Goal: Task Accomplishment & Management: Use online tool/utility

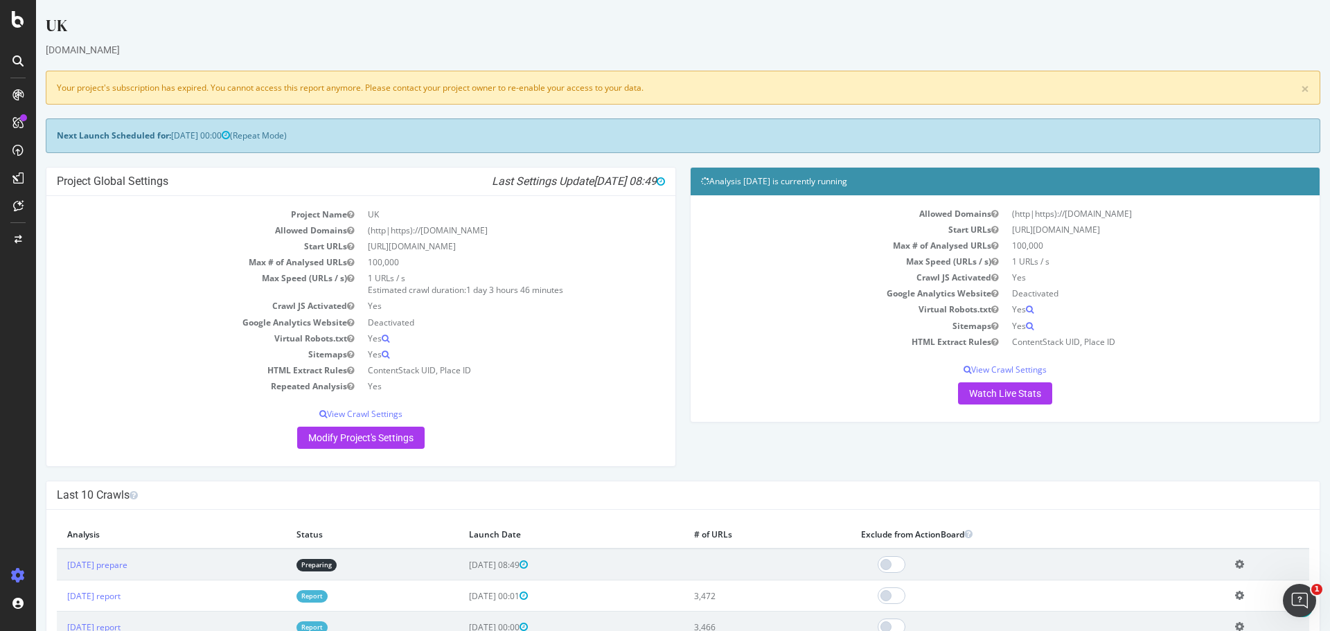
scroll to position [139, 0]
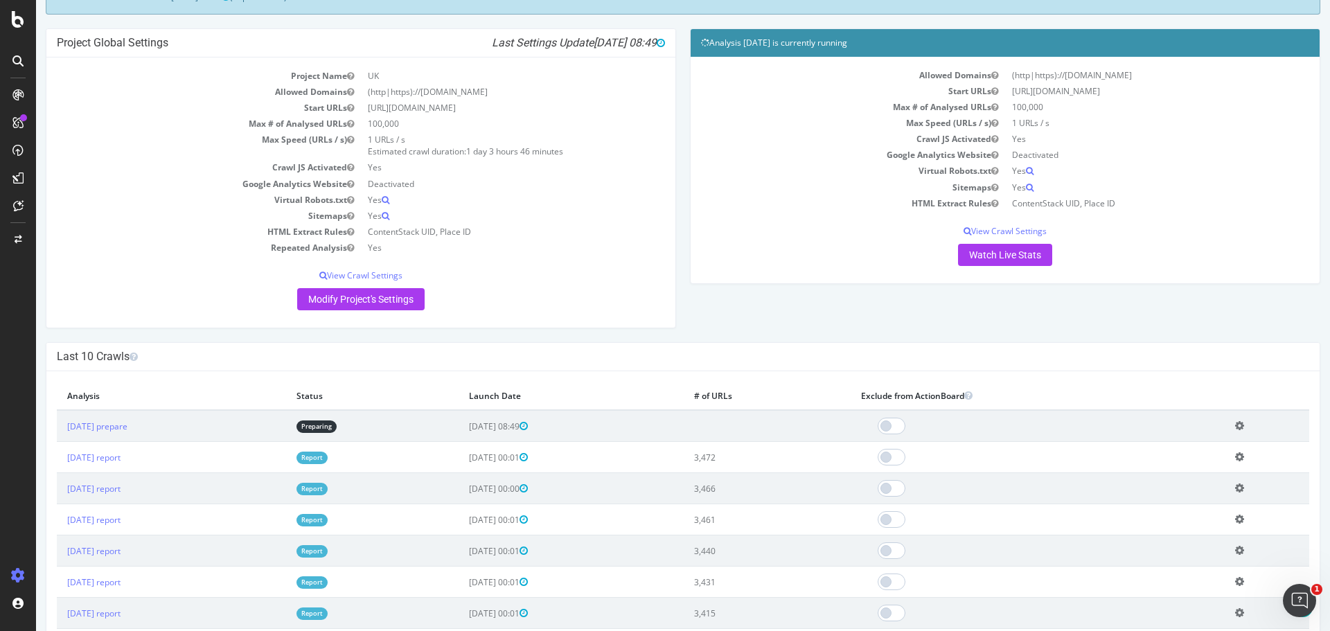
click at [764, 325] on div "Project Global Settings Last Settings Update 2025-10-02 08:49 Project Name UK A…" at bounding box center [683, 185] width 1289 height 315
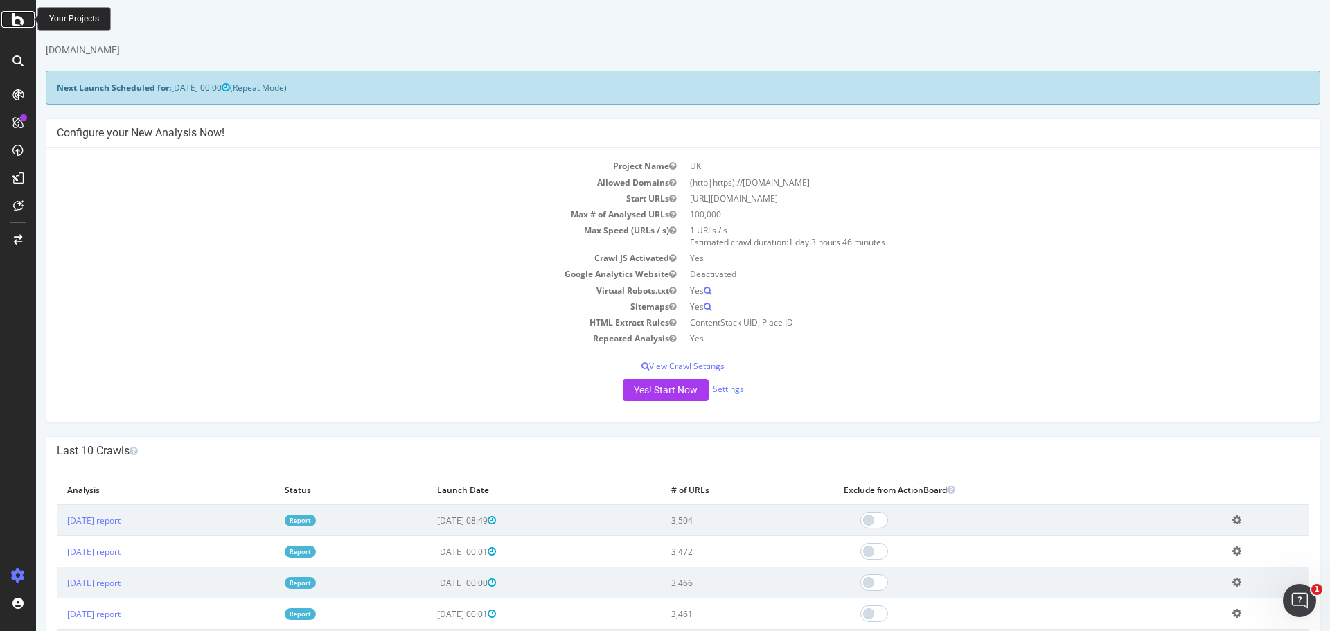
click at [23, 21] on icon at bounding box center [18, 19] width 12 height 17
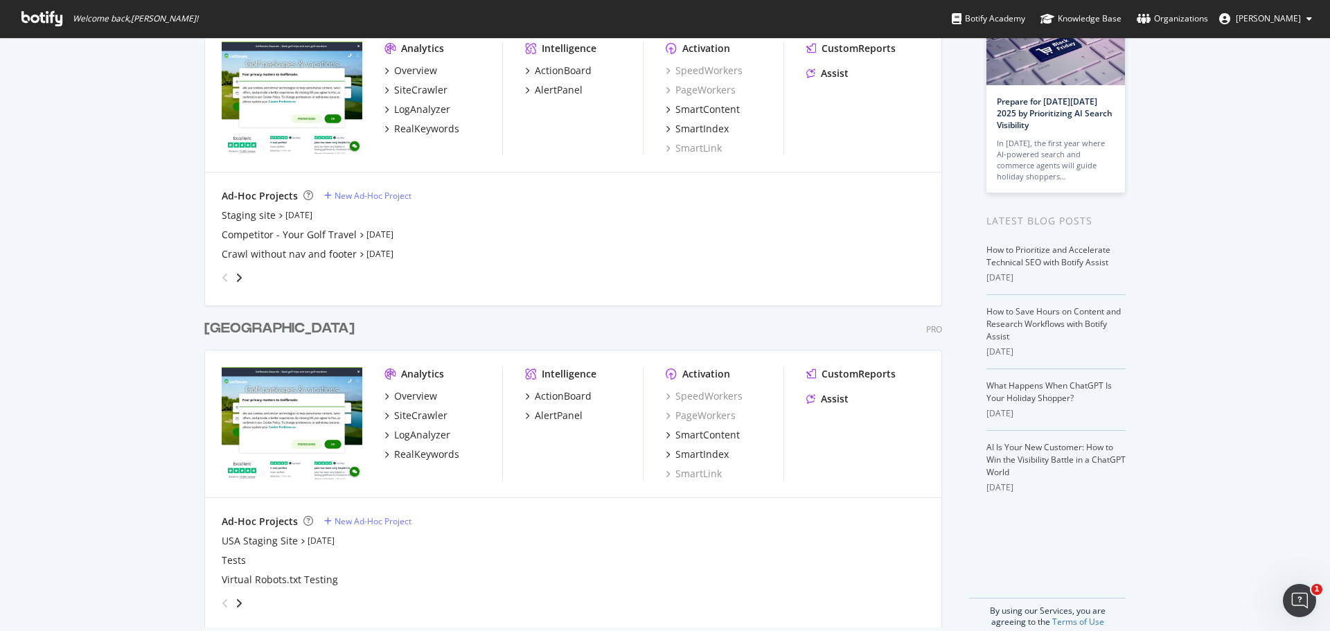
scroll to position [130, 0]
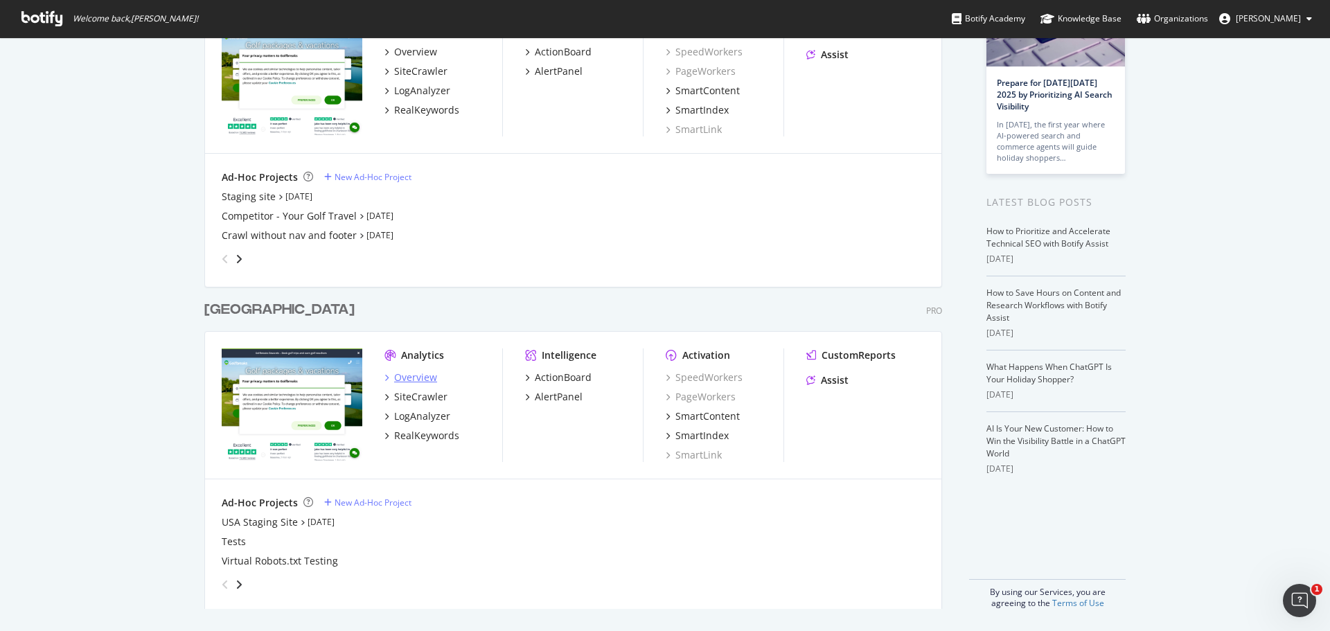
click at [412, 376] on div "Overview" at bounding box center [415, 378] width 43 height 14
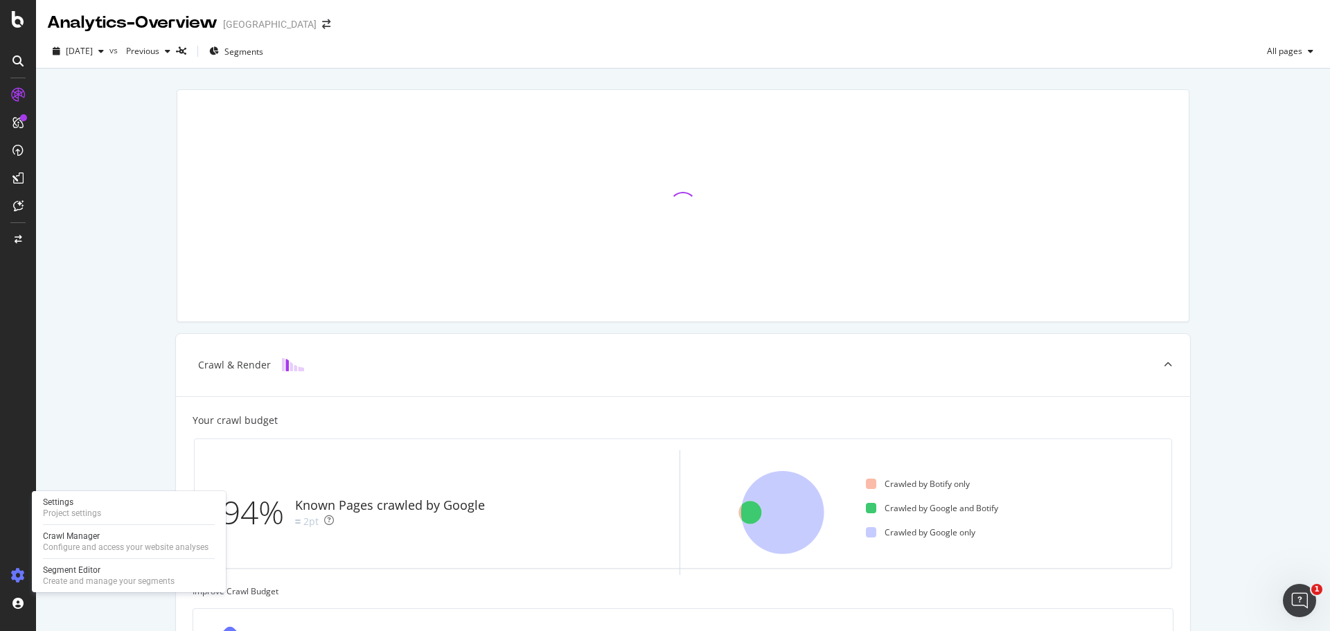
click at [18, 583] on div at bounding box center [17, 576] width 33 height 22
click at [19, 578] on icon at bounding box center [18, 576] width 14 height 14
click at [14, 576] on icon at bounding box center [18, 576] width 14 height 14
click at [19, 569] on icon at bounding box center [18, 576] width 14 height 14
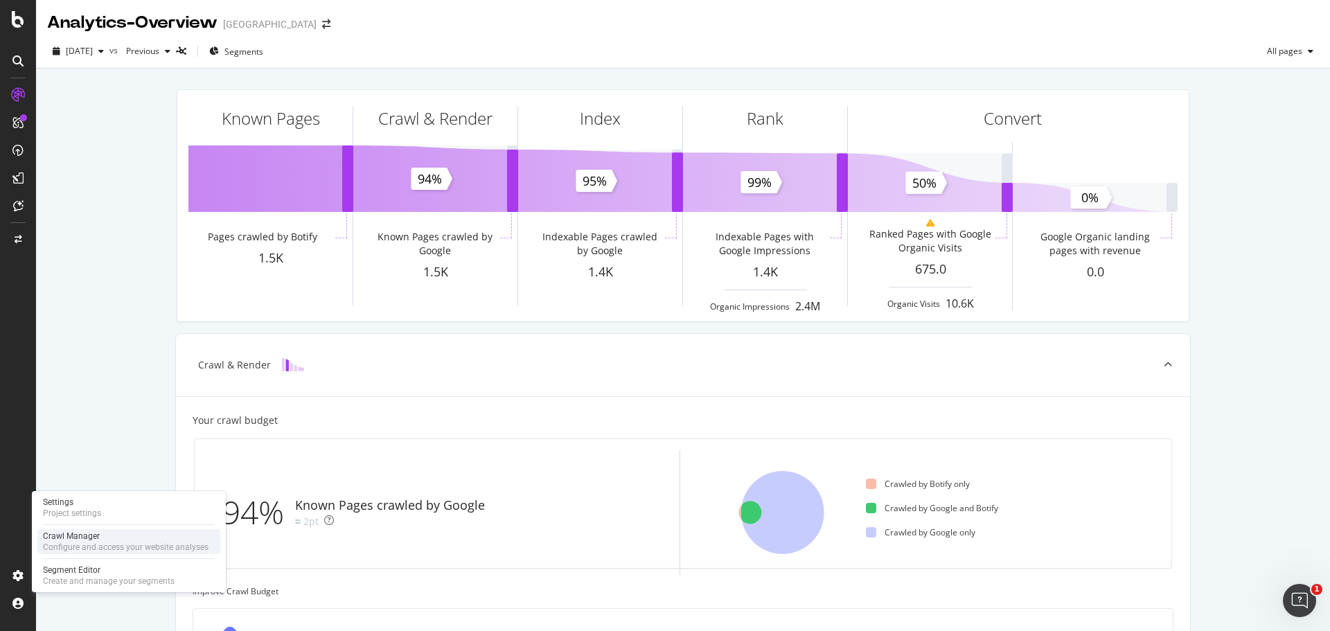
click at [94, 543] on div "Configure and access your website analyses" at bounding box center [126, 547] width 166 height 11
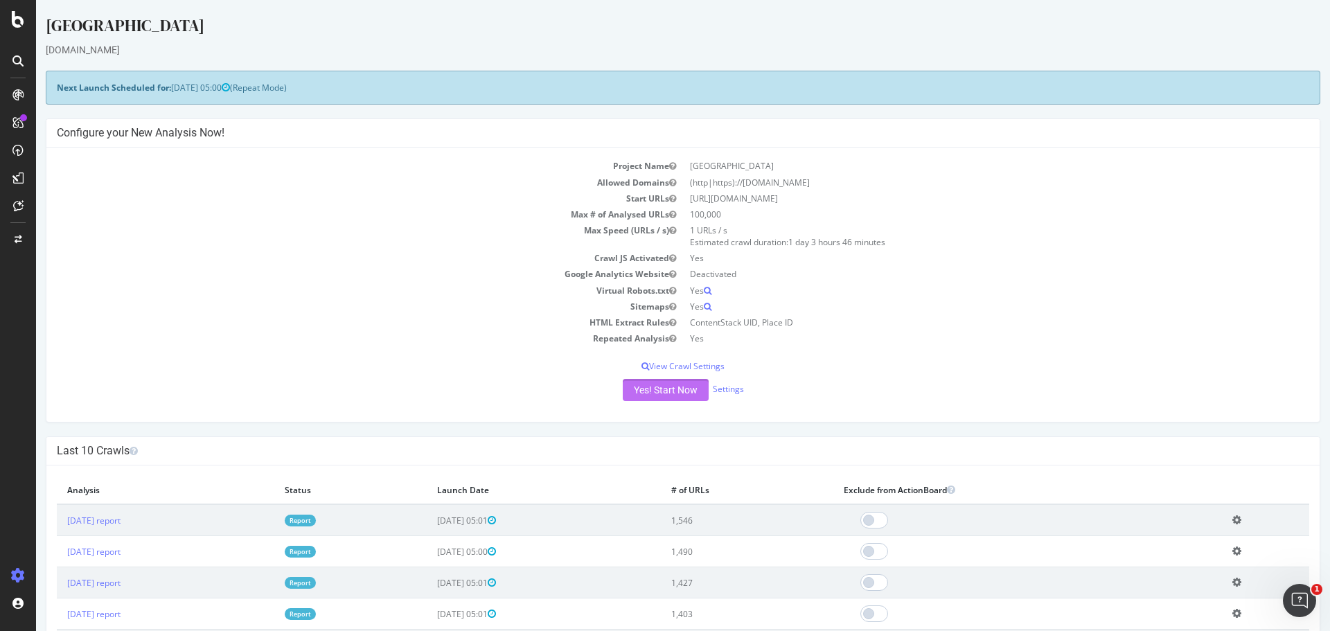
click at [635, 387] on button "Yes! Start Now" at bounding box center [666, 390] width 86 height 22
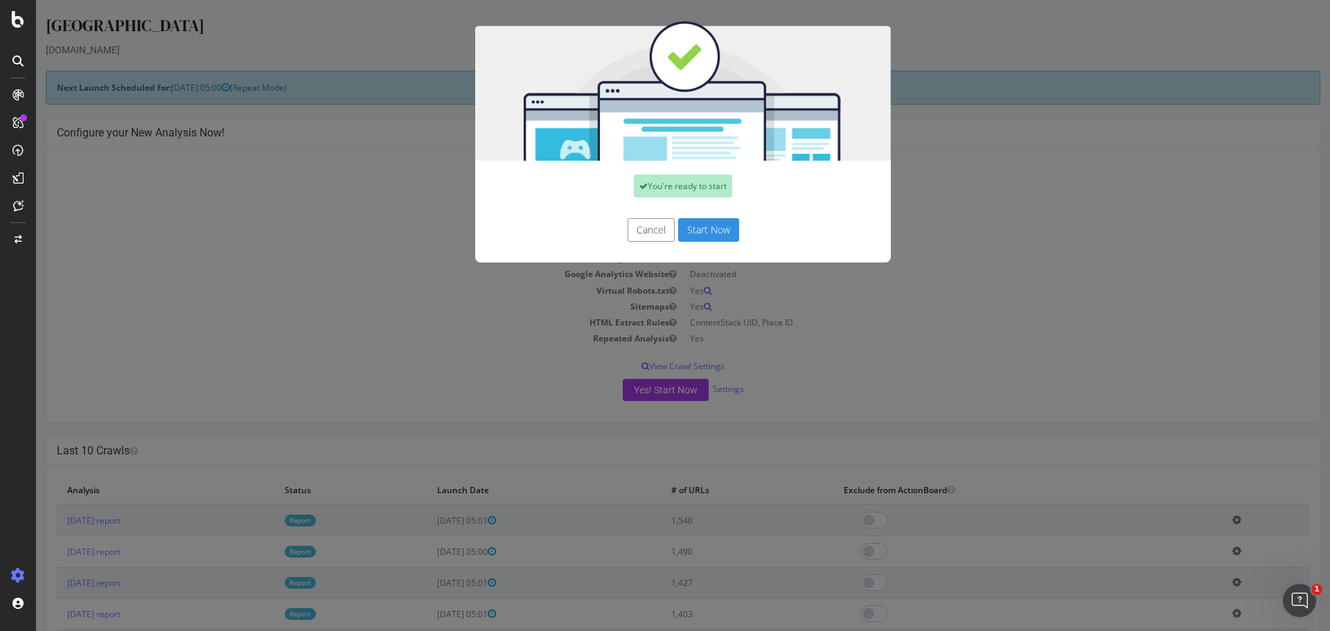
click at [684, 242] on div "Cancel Start Now" at bounding box center [683, 236] width 416 height 51
click at [691, 233] on button "Start Now" at bounding box center [708, 230] width 61 height 24
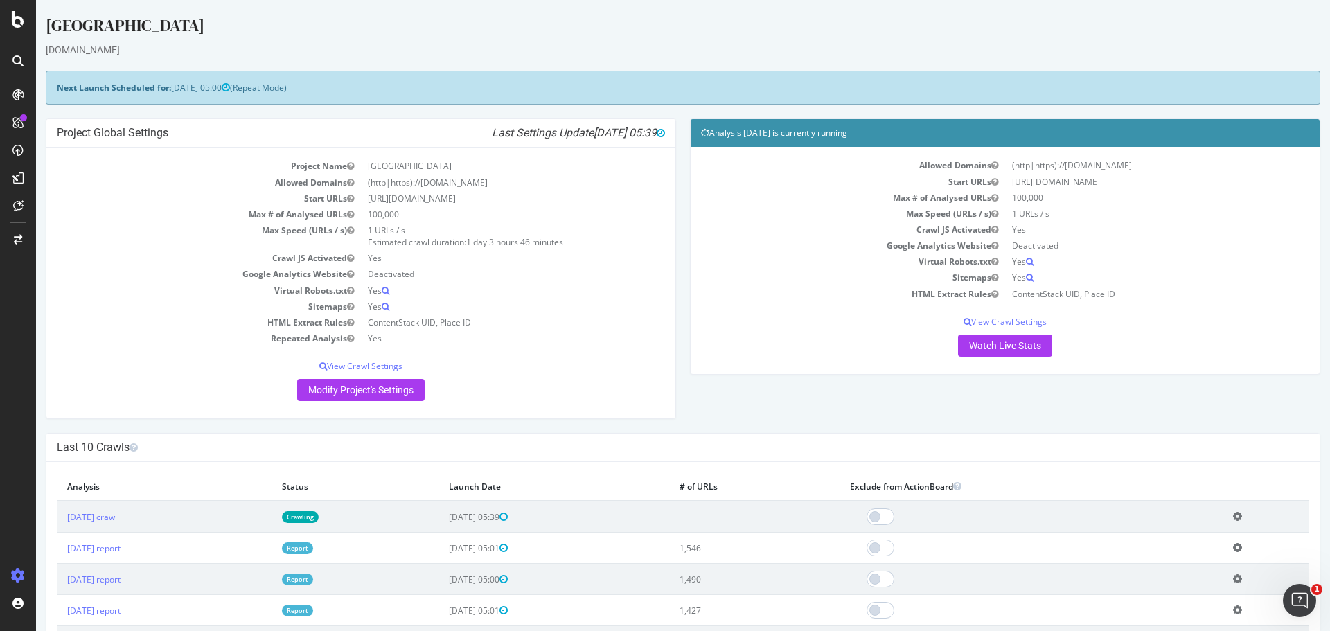
click at [459, 43] on div "[DOMAIN_NAME]" at bounding box center [683, 50] width 1275 height 14
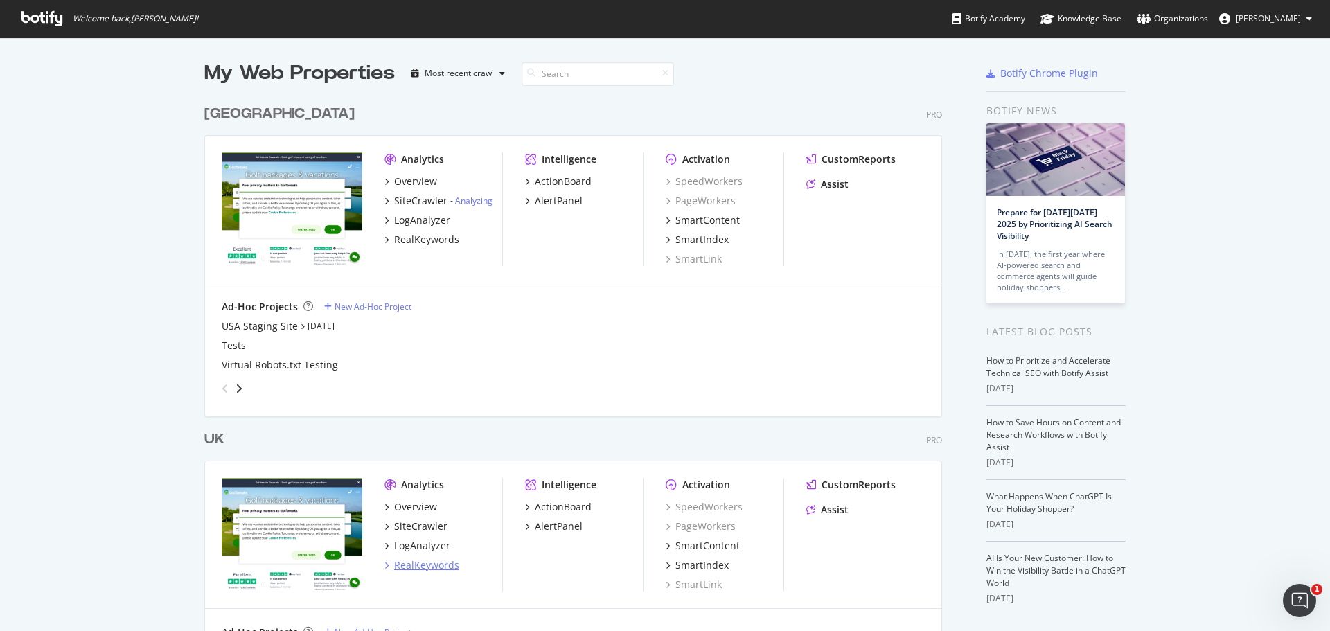
click at [434, 567] on div "RealKeywords" at bounding box center [426, 565] width 65 height 14
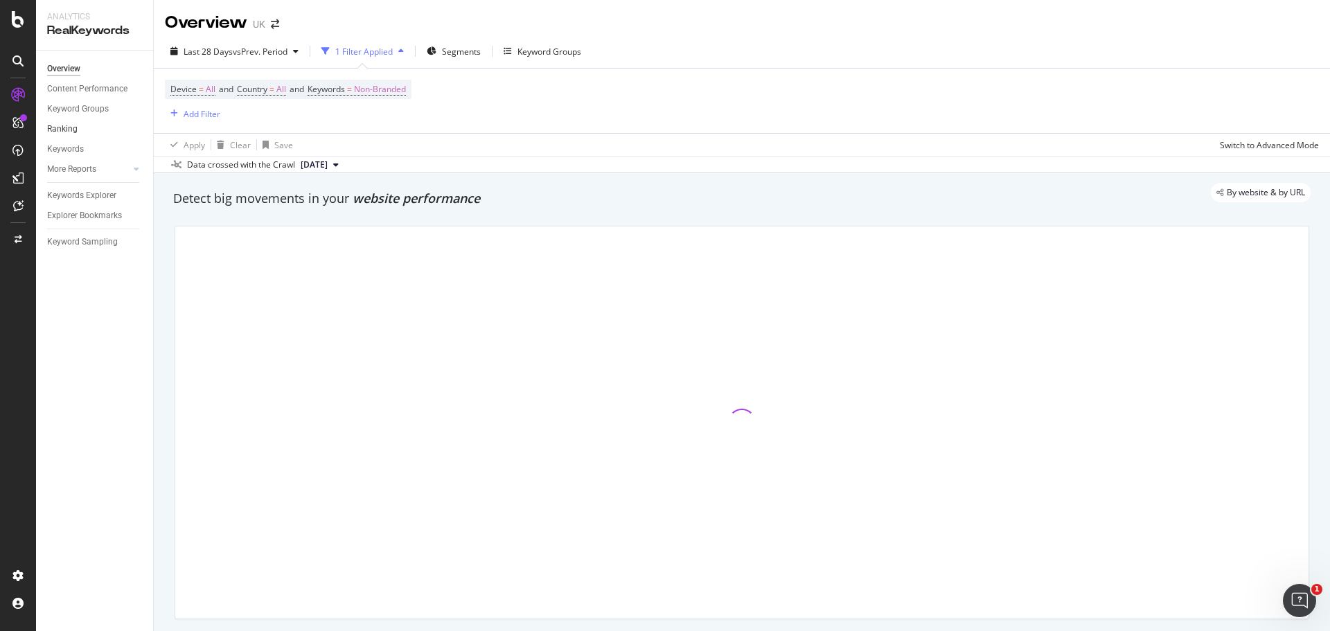
click at [79, 130] on link "Ranking" at bounding box center [95, 129] width 96 height 15
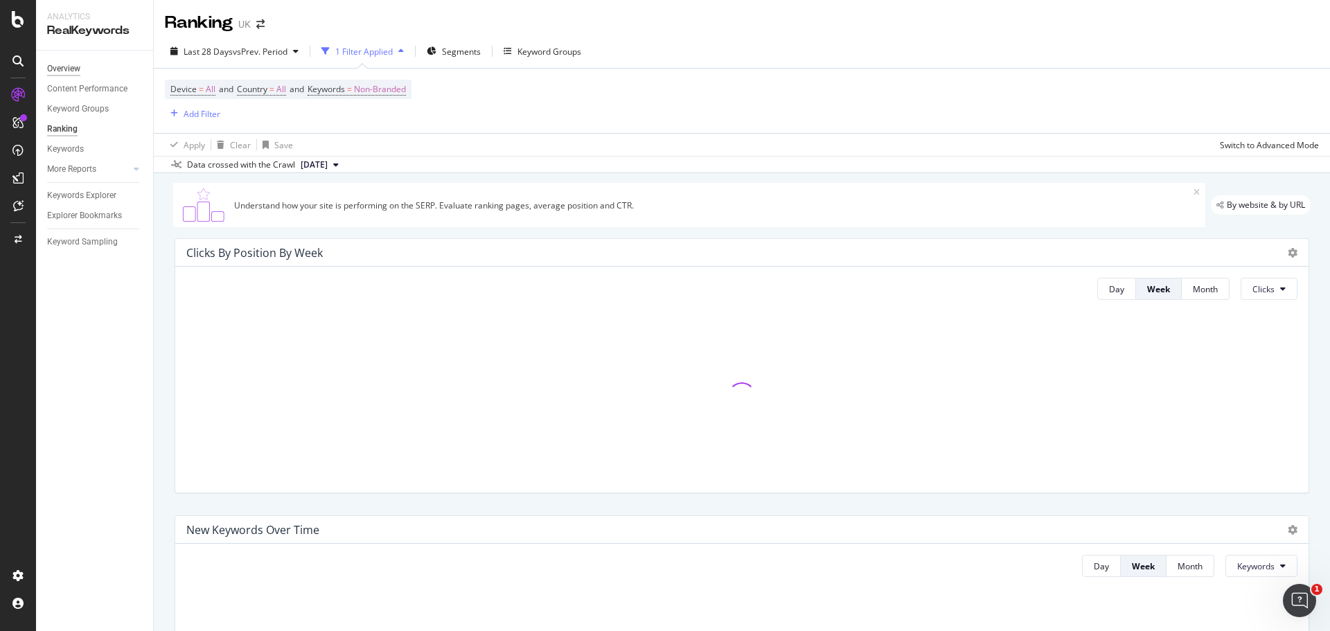
click at [79, 69] on div "Overview" at bounding box center [63, 69] width 33 height 15
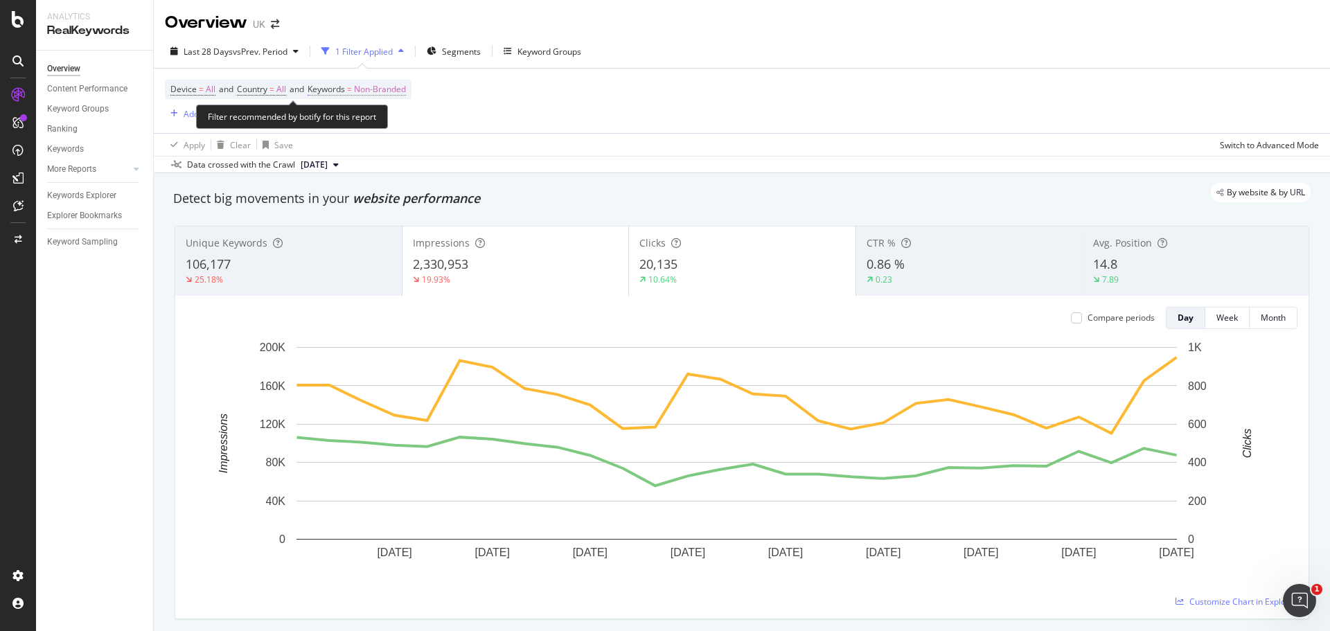
click at [380, 89] on span "Non-Branded" at bounding box center [380, 89] width 52 height 19
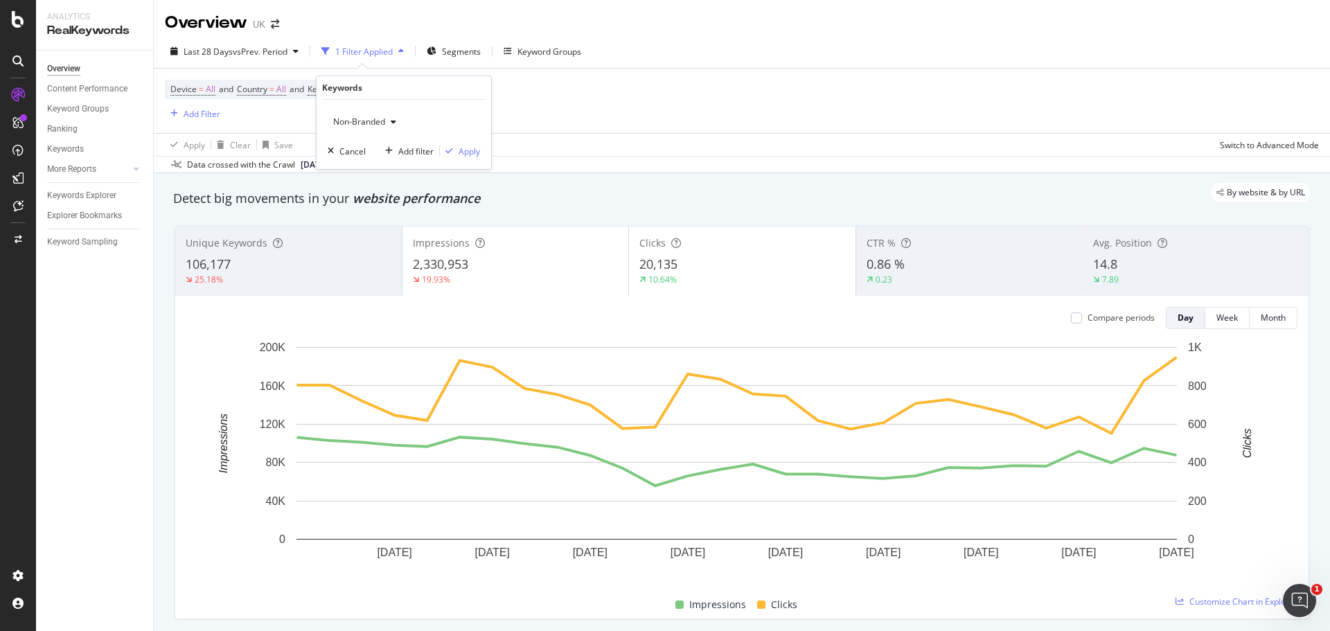
click at [391, 123] on icon "button" at bounding box center [394, 122] width 6 height 8
click at [365, 239] on div "All" at bounding box center [409, 230] width 163 height 20
click at [463, 151] on div "Apply" at bounding box center [469, 151] width 21 height 12
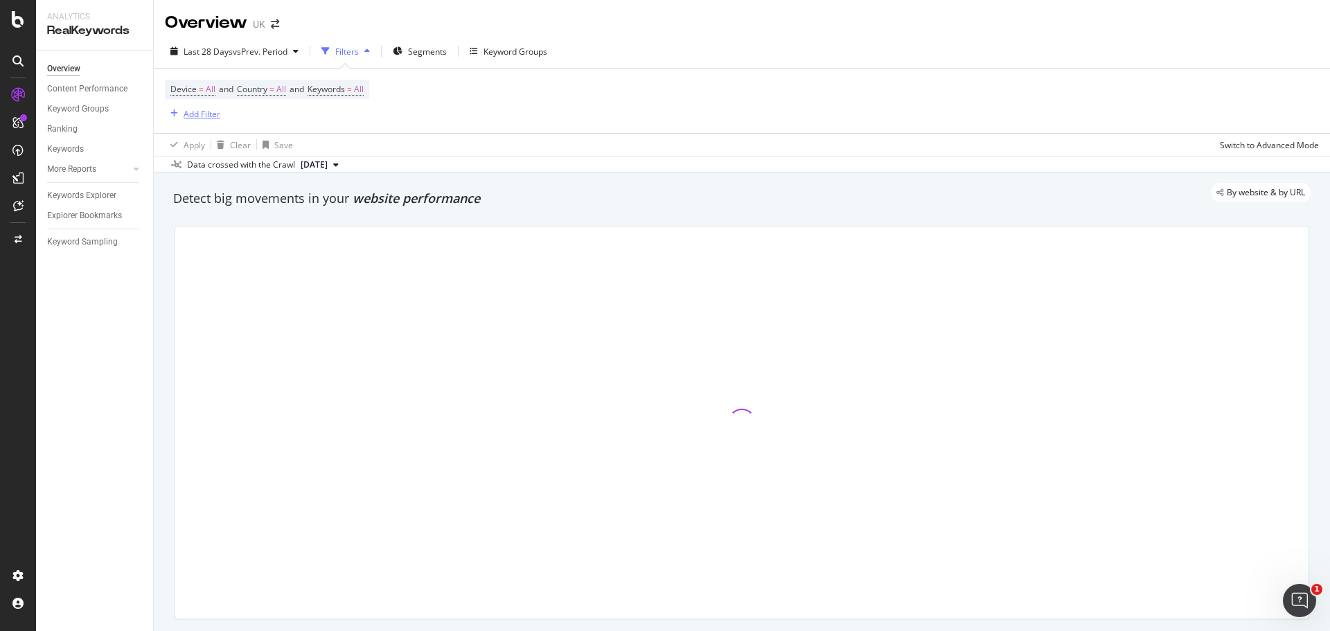
click at [193, 119] on div "Add Filter" at bounding box center [202, 114] width 37 height 12
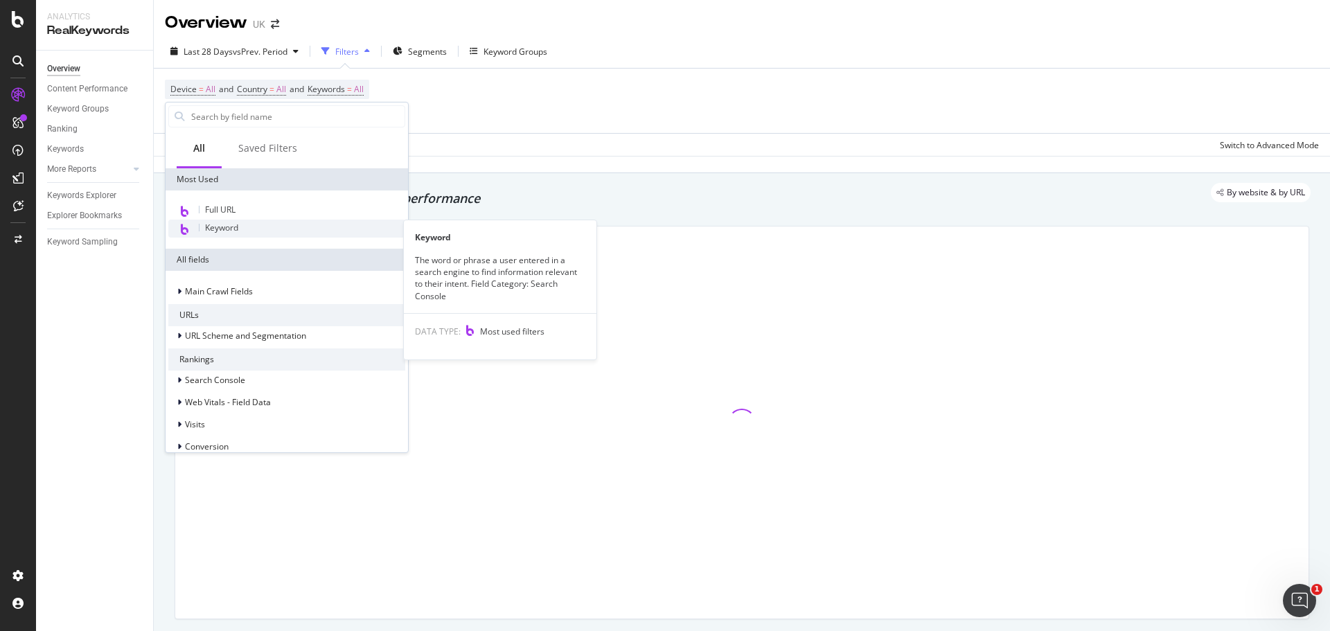
click at [227, 232] on span "Keyword" at bounding box center [221, 228] width 33 height 12
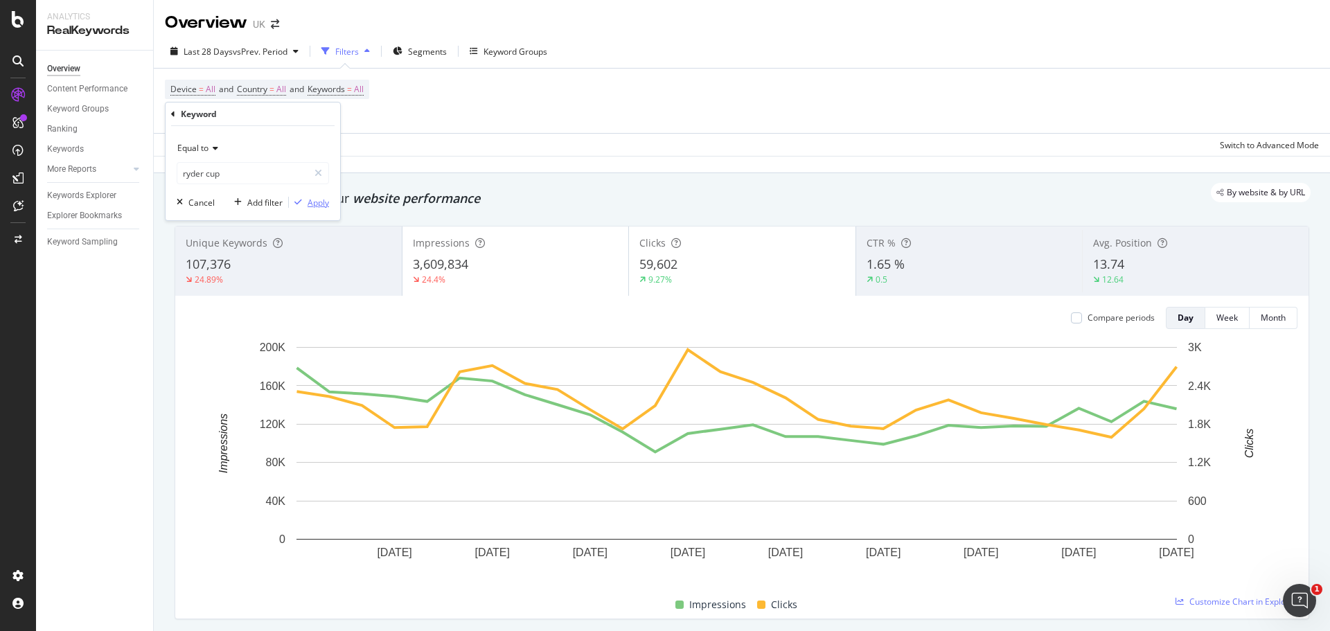
type input "ryder cup"
click at [321, 202] on div "Apply" at bounding box center [318, 203] width 21 height 12
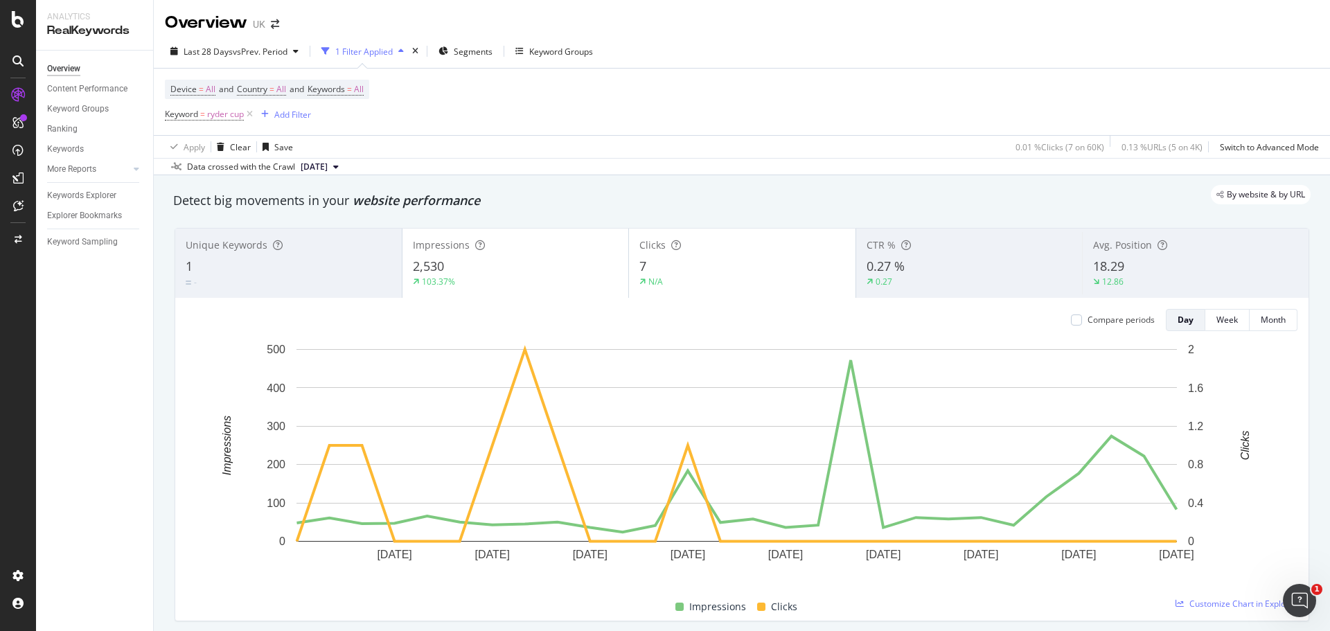
click at [1171, 258] on div "Avg. Position 18.29 12.86" at bounding box center [1195, 263] width 227 height 62
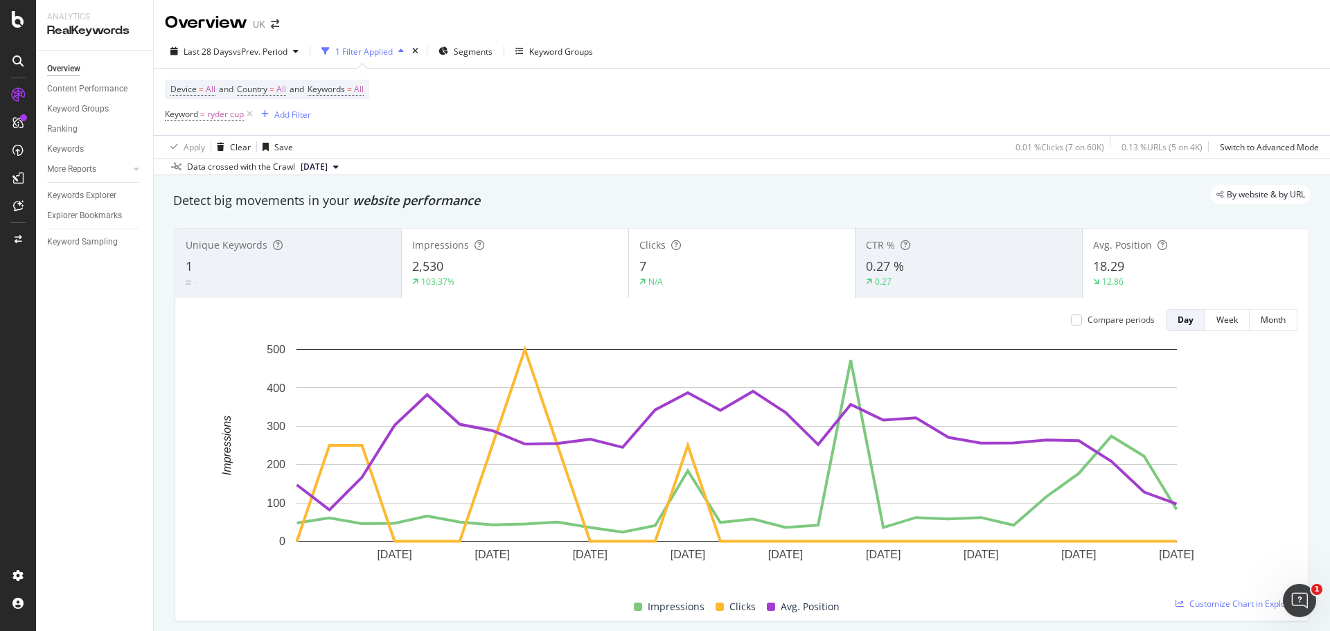
click at [739, 244] on div "Clicks" at bounding box center [741, 245] width 205 height 14
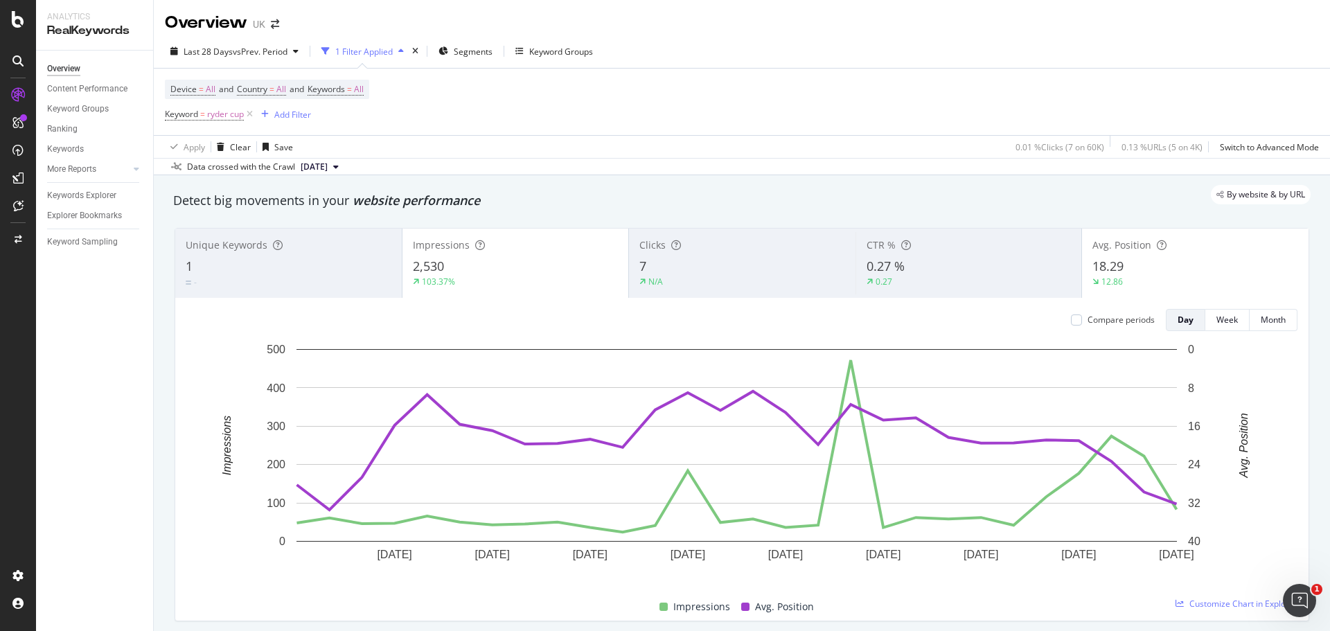
click at [539, 251] on div "Impressions" at bounding box center [516, 245] width 206 height 14
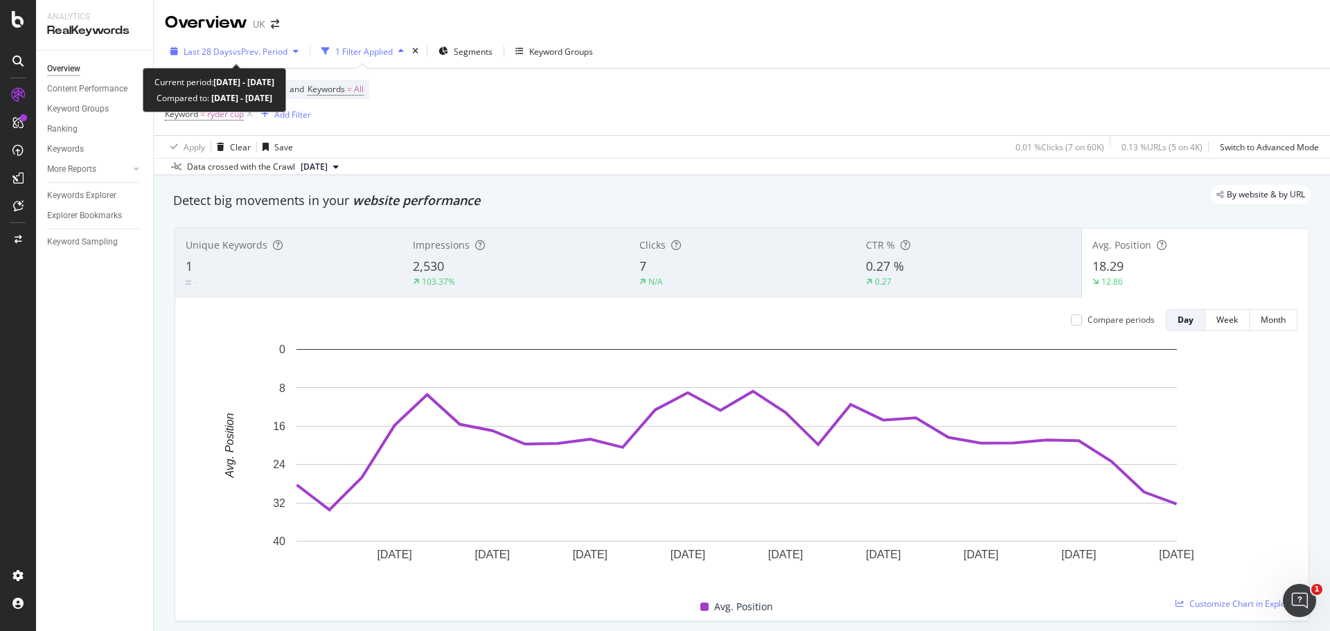
click at [266, 57] on span "vs Prev. Period" at bounding box center [260, 52] width 55 height 12
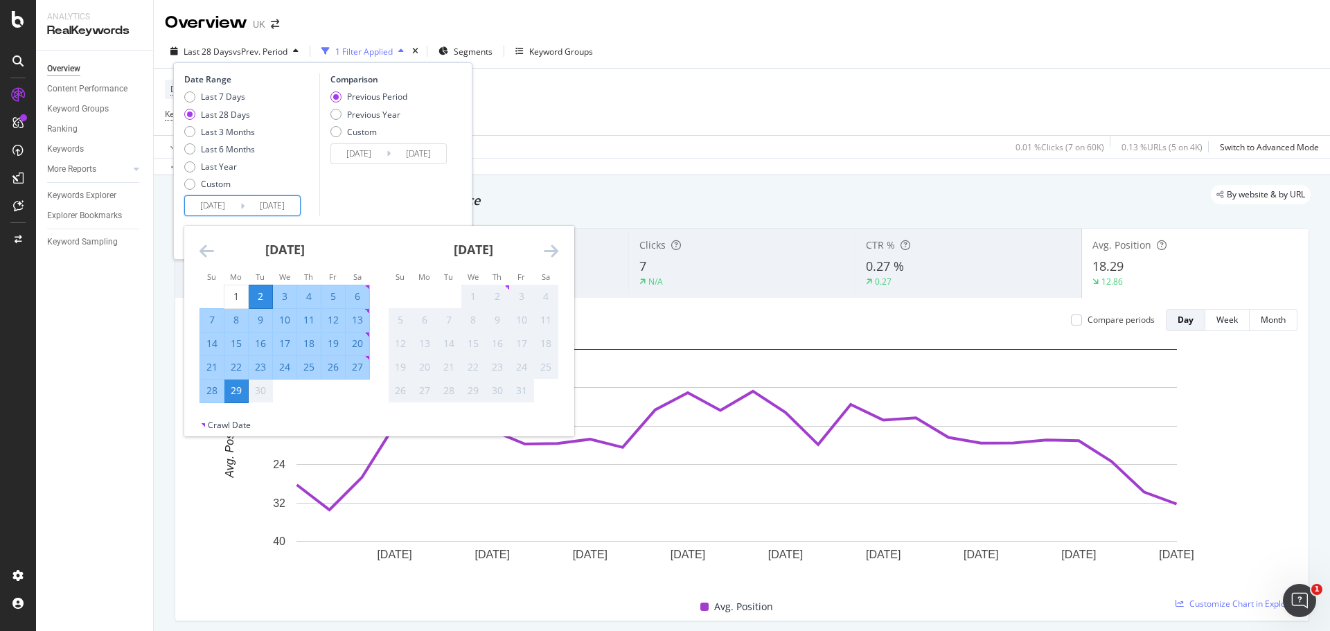
click at [233, 205] on input "2025/09/02" at bounding box center [212, 205] width 55 height 19
click at [204, 251] on icon "Move backward to switch to the previous month." at bounding box center [207, 250] width 15 height 17
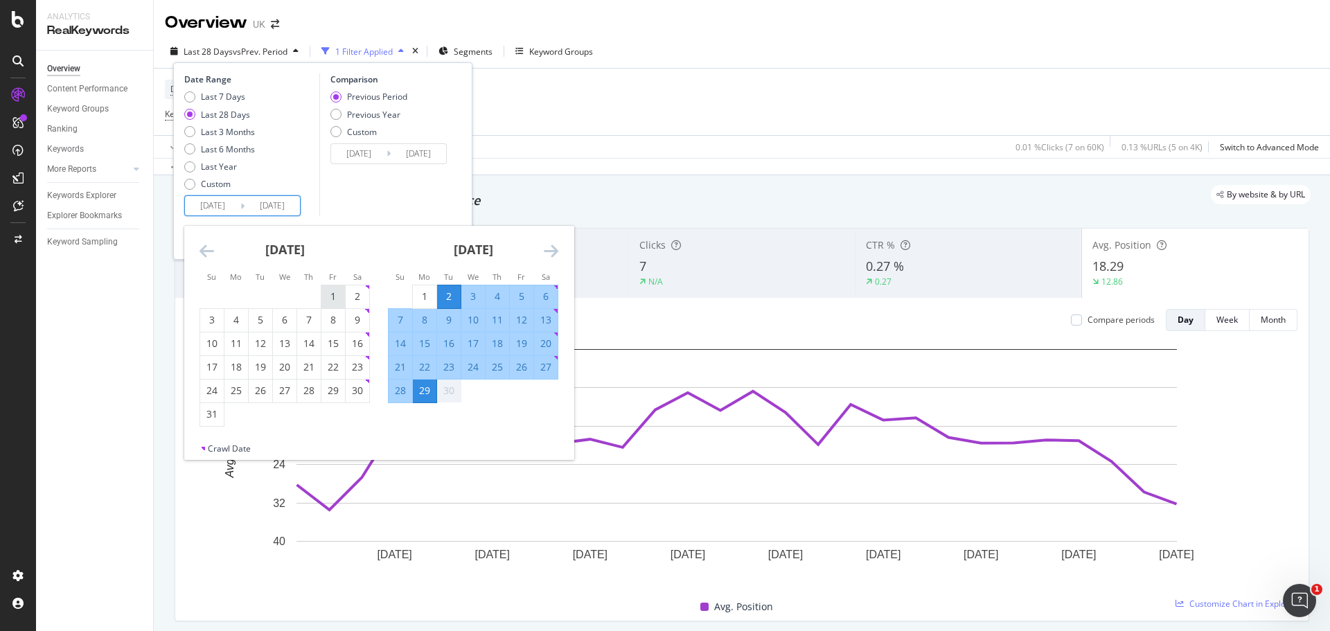
click at [332, 297] on div "1" at bounding box center [333, 297] width 24 height 14
type input "2025/08/01"
type input "2025/06/02"
type input "2025/07/31"
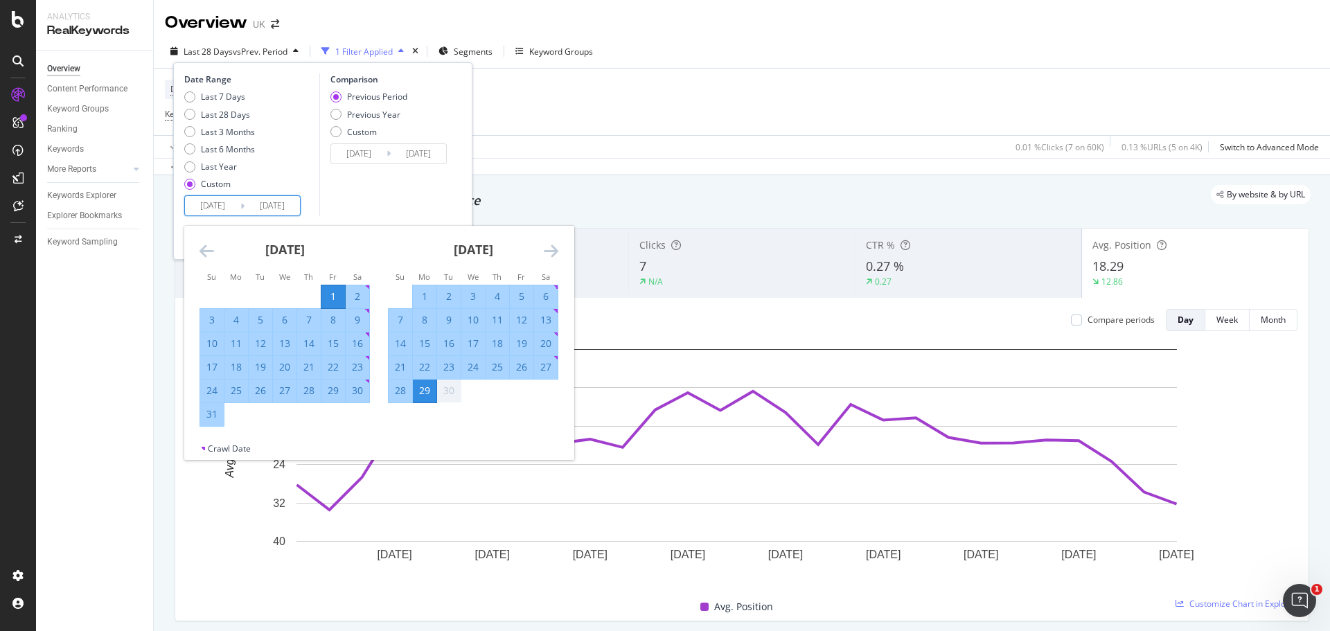
click at [420, 198] on div "Comparison Previous Period Previous Year Custom 2025/06/02 Navigate forward to …" at bounding box center [385, 144] width 132 height 143
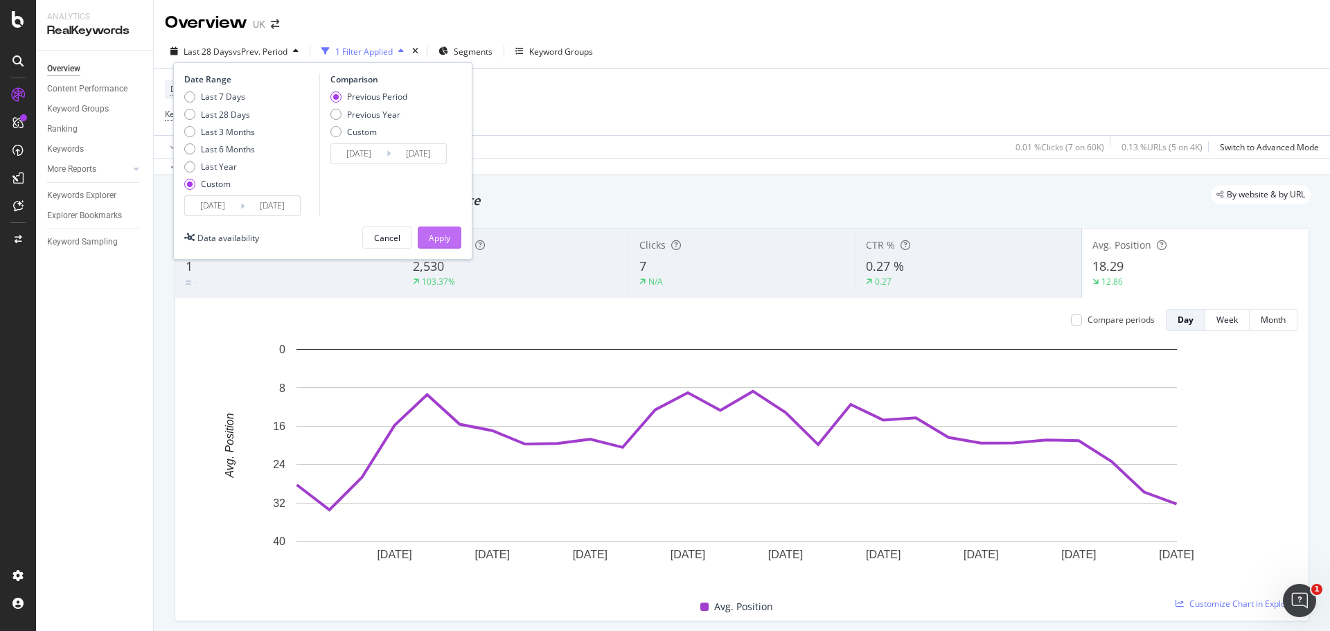
click at [431, 228] on div "Apply" at bounding box center [439, 237] width 21 height 21
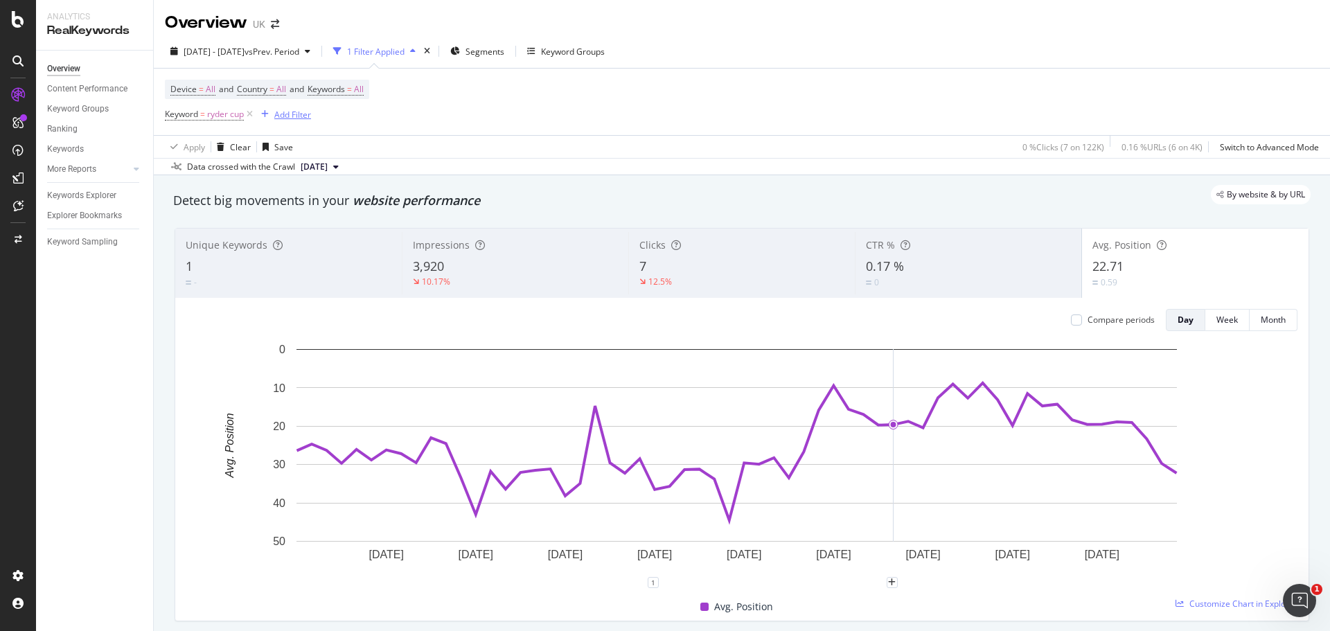
click at [292, 111] on div "Add Filter" at bounding box center [292, 115] width 37 height 12
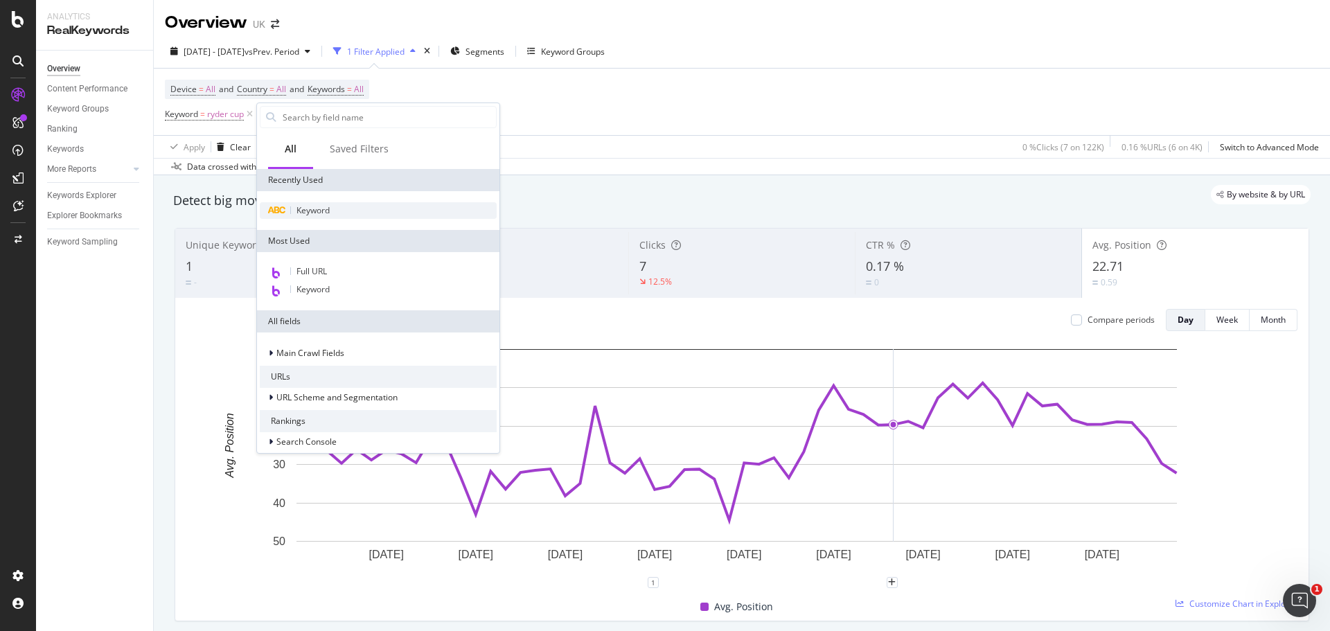
click at [306, 216] on div "Keyword" at bounding box center [378, 210] width 237 height 17
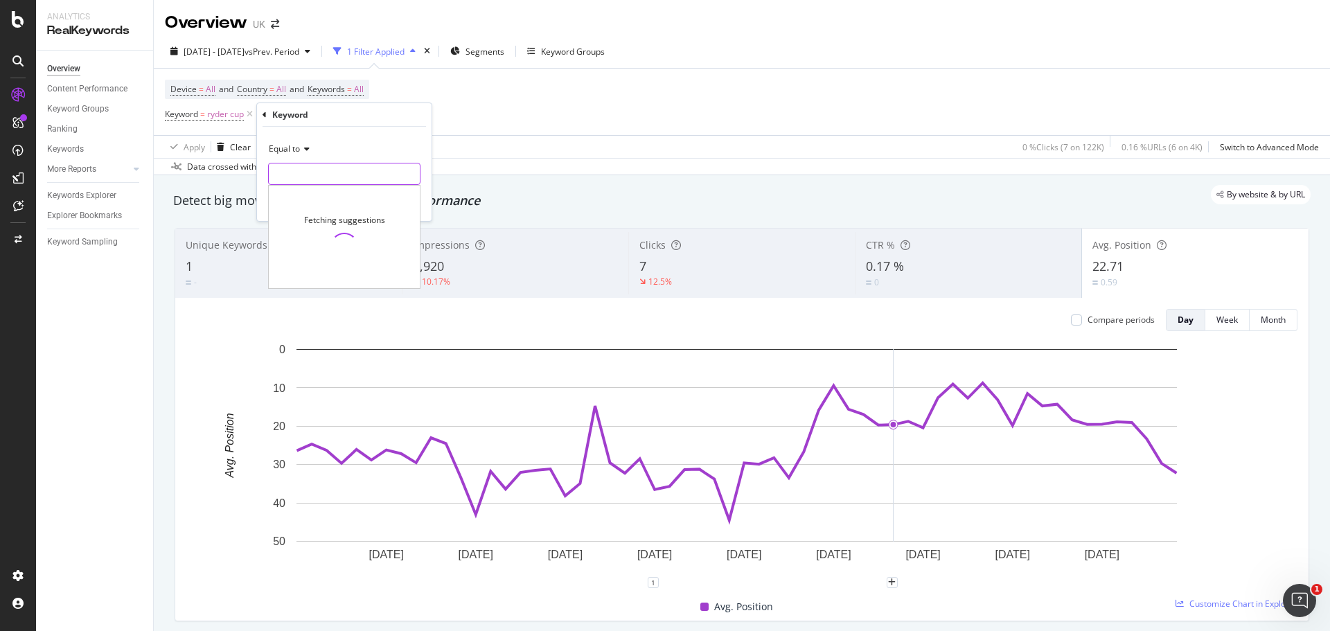
click at [304, 175] on input "text" at bounding box center [344, 174] width 151 height 22
type input "ryder cup faq"
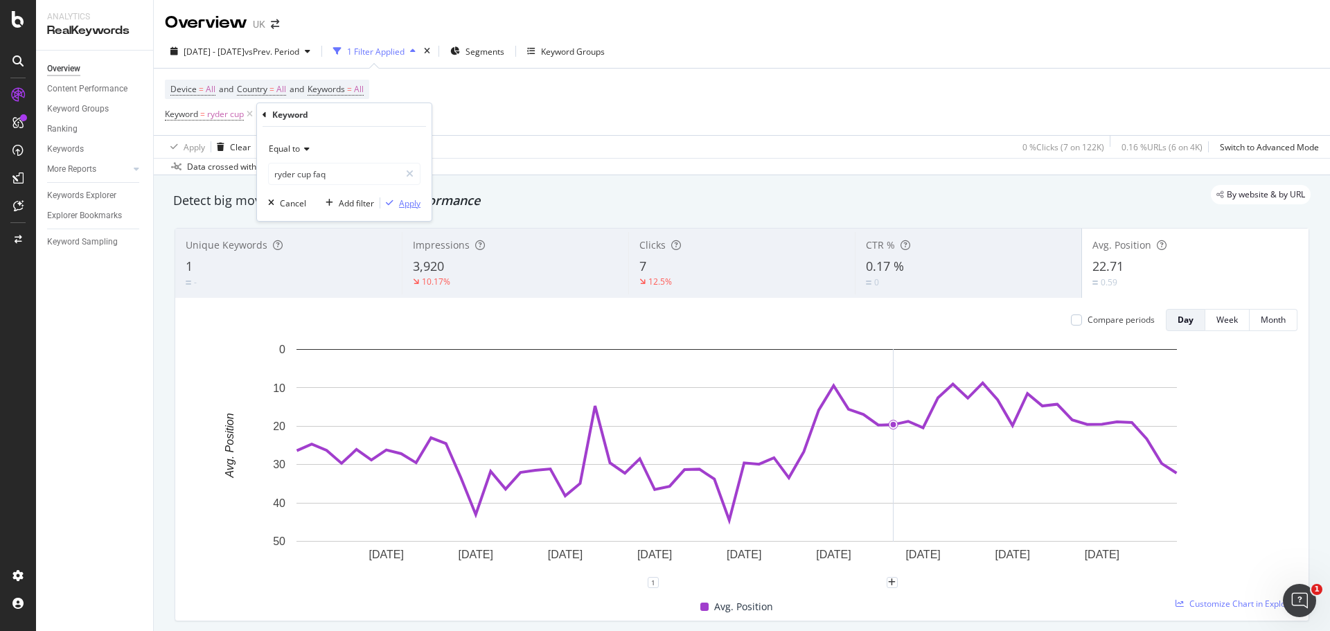
click at [408, 197] on div "Apply" at bounding box center [409, 203] width 21 height 12
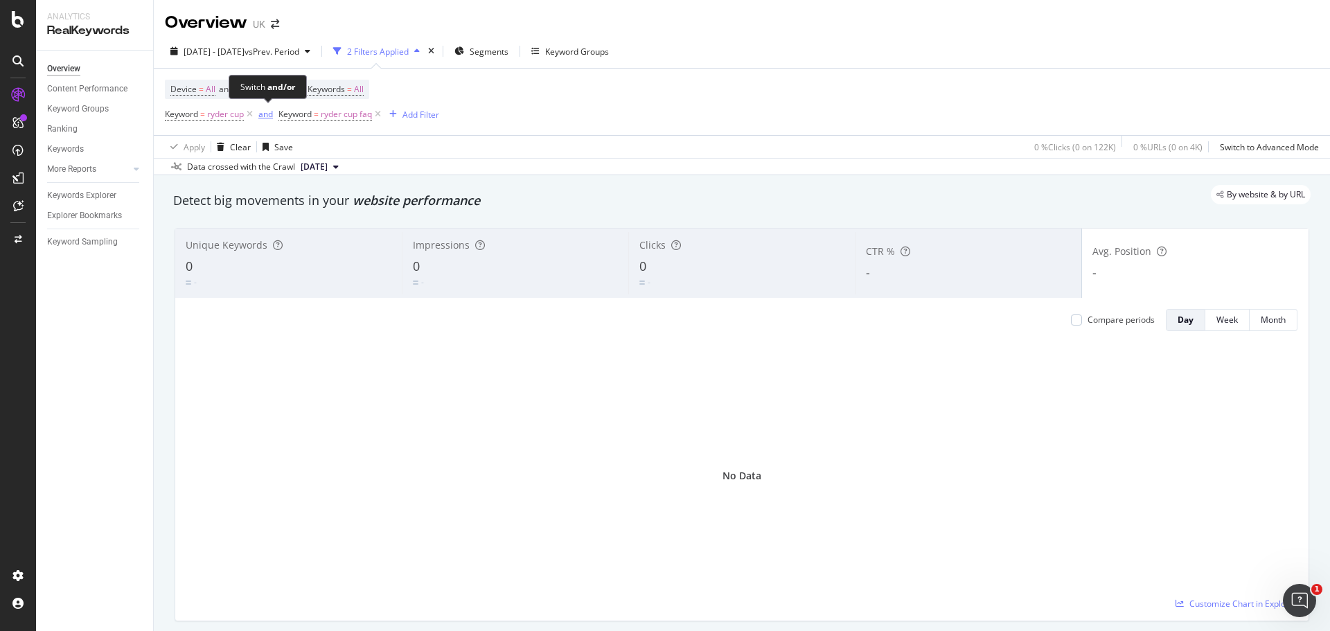
click at [272, 116] on div "and" at bounding box center [265, 114] width 15 height 12
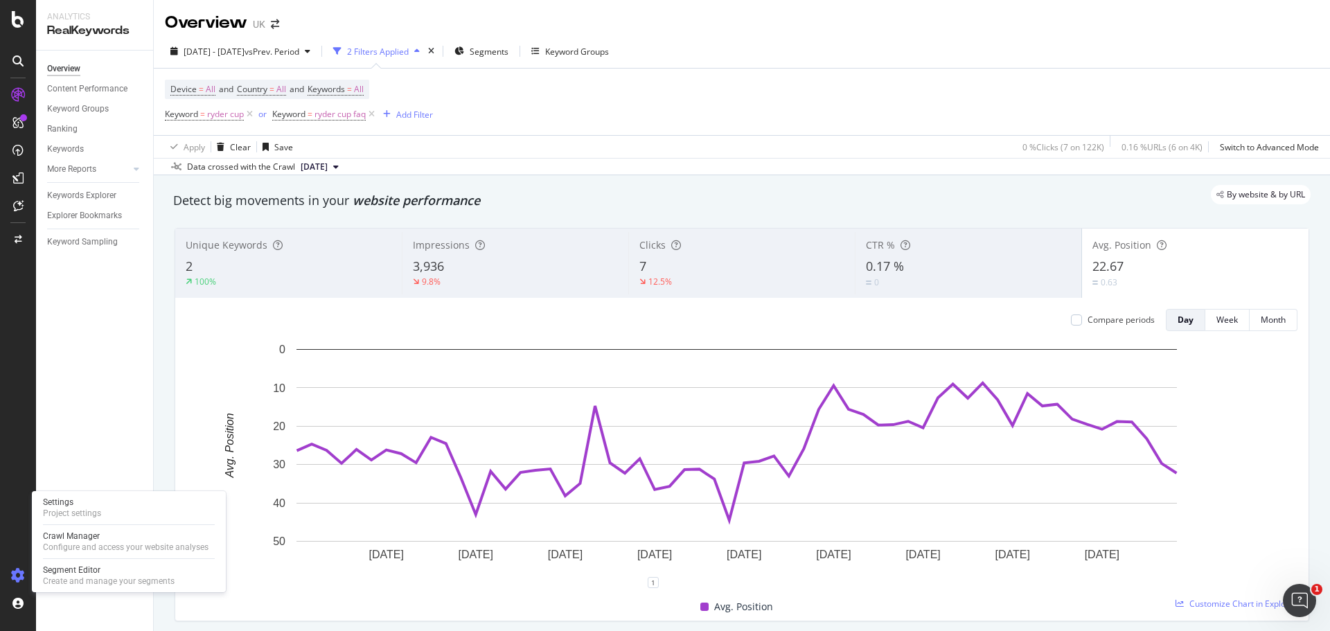
click at [18, 572] on icon at bounding box center [18, 576] width 14 height 14
click at [20, 570] on icon at bounding box center [18, 576] width 14 height 14
click at [104, 536] on div "Crawl Manager" at bounding box center [126, 536] width 166 height 11
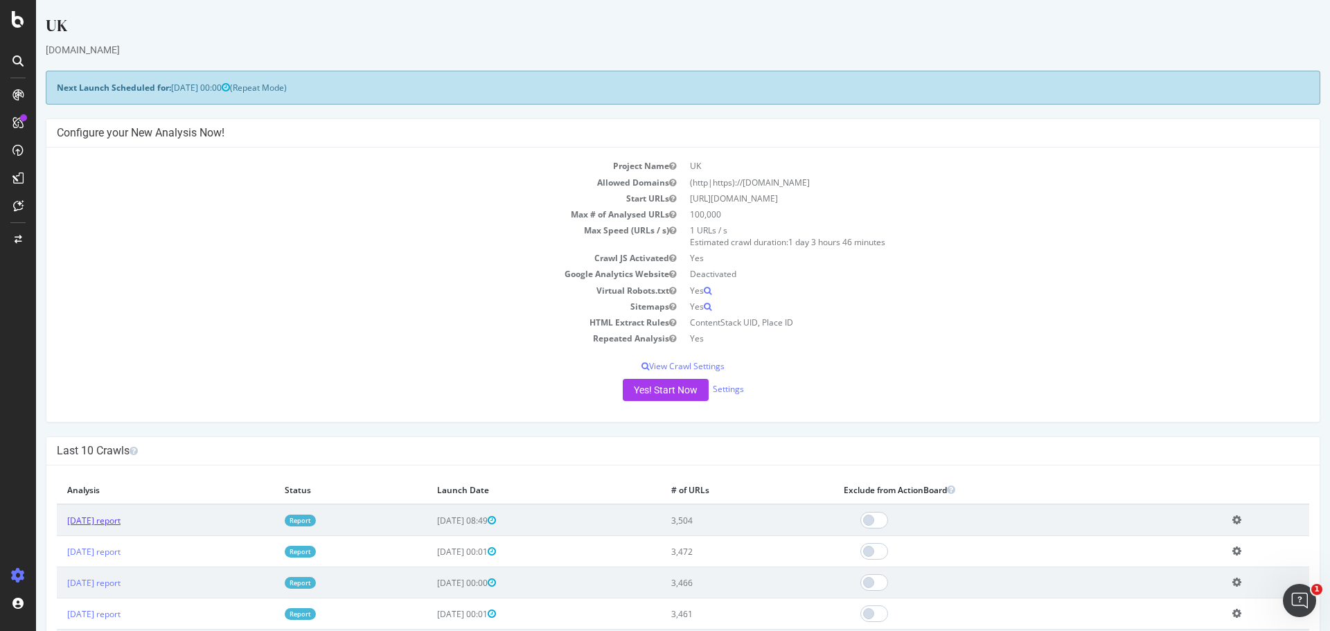
click at [121, 523] on link "2025 Oct. 2nd report" at bounding box center [93, 521] width 53 height 12
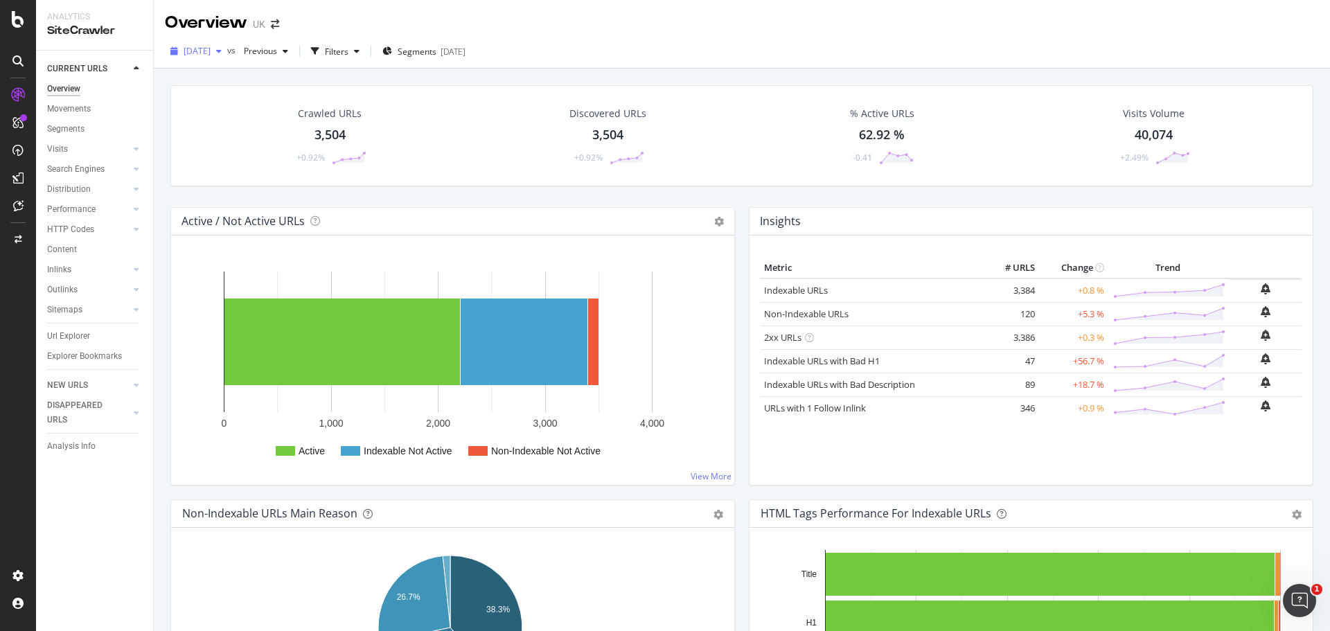
click at [211, 51] on span "[DATE]" at bounding box center [197, 51] width 27 height 12
click at [274, 28] on icon "arrow-right-arrow-left" at bounding box center [275, 24] width 8 height 10
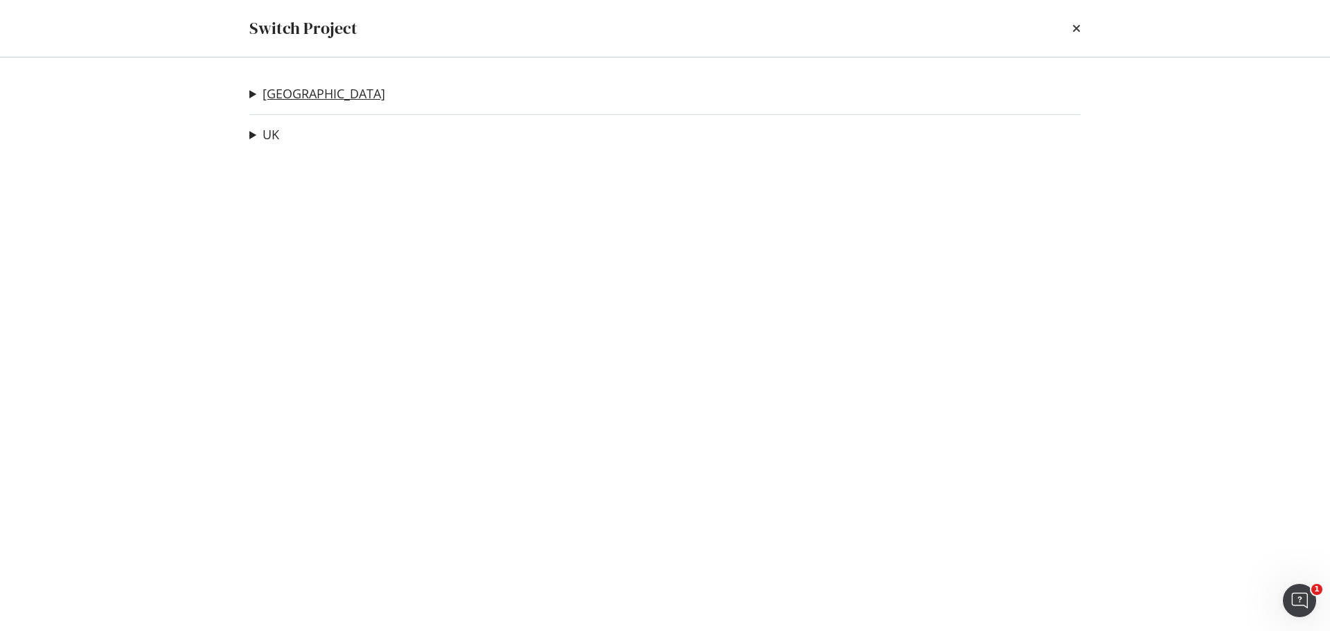
click at [266, 94] on link "[GEOGRAPHIC_DATA]" at bounding box center [324, 94] width 123 height 15
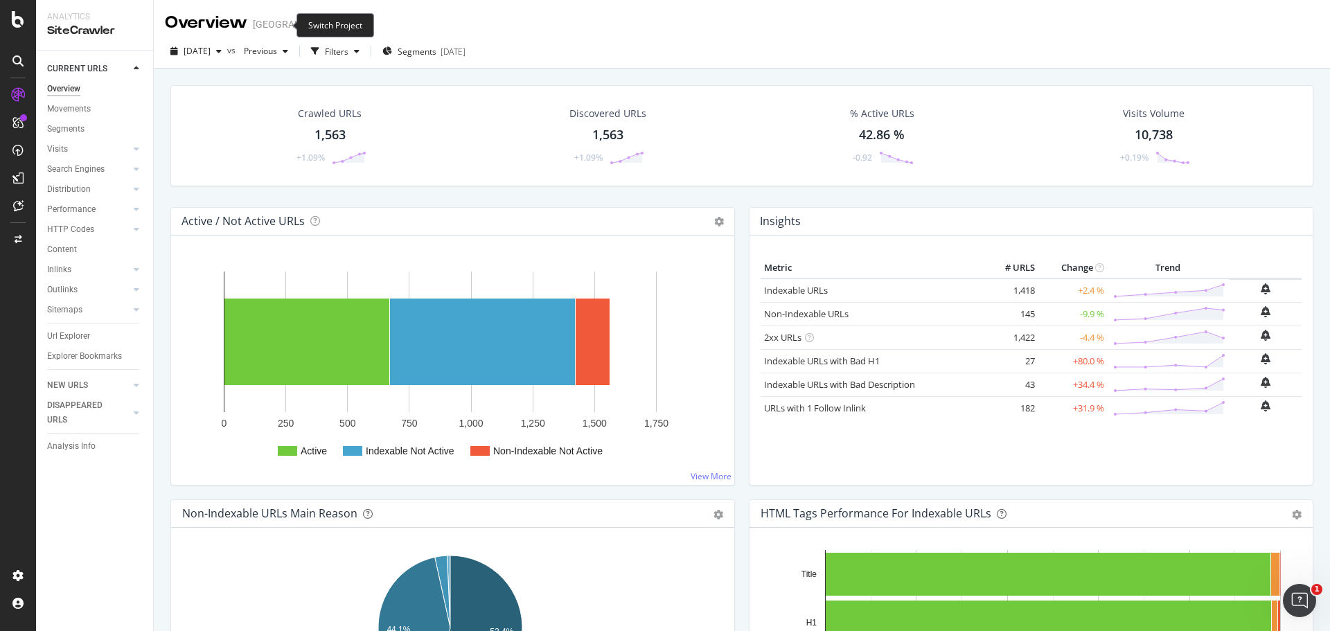
click at [279, 30] on div "Overview USA" at bounding box center [269, 23] width 209 height 24
click at [352, 27] on icon "arrow-right-arrow-left" at bounding box center [356, 24] width 8 height 10
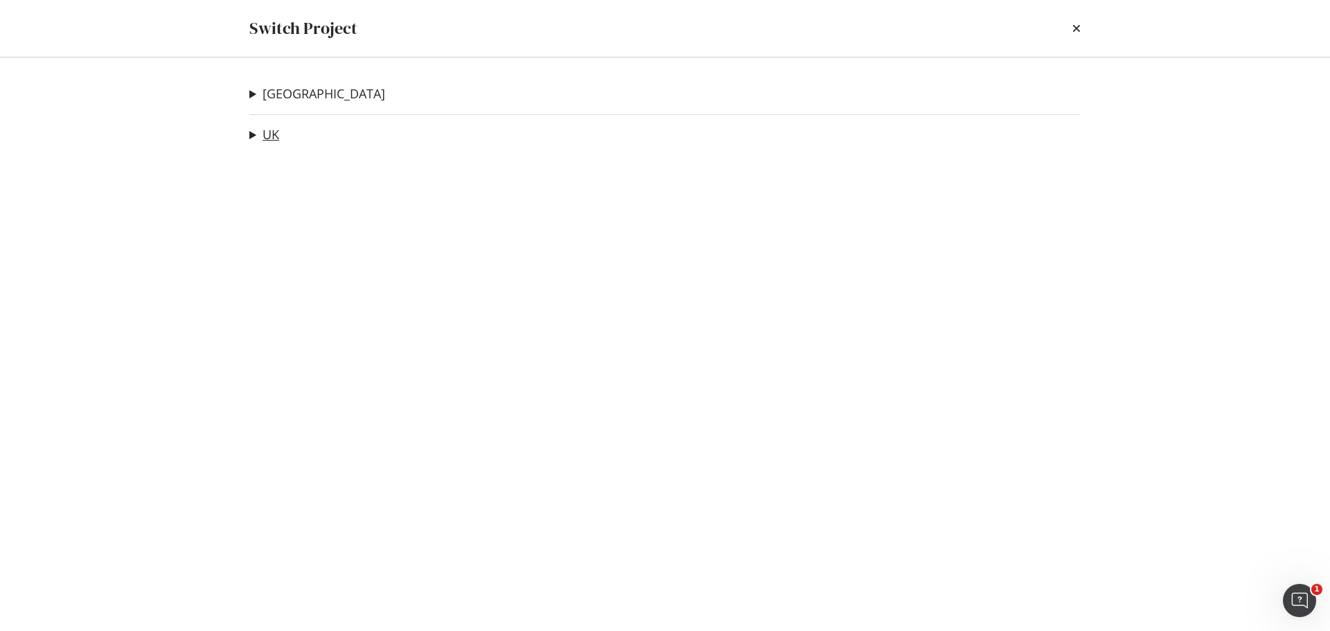
click at [279, 136] on link "UK" at bounding box center [271, 134] width 17 height 15
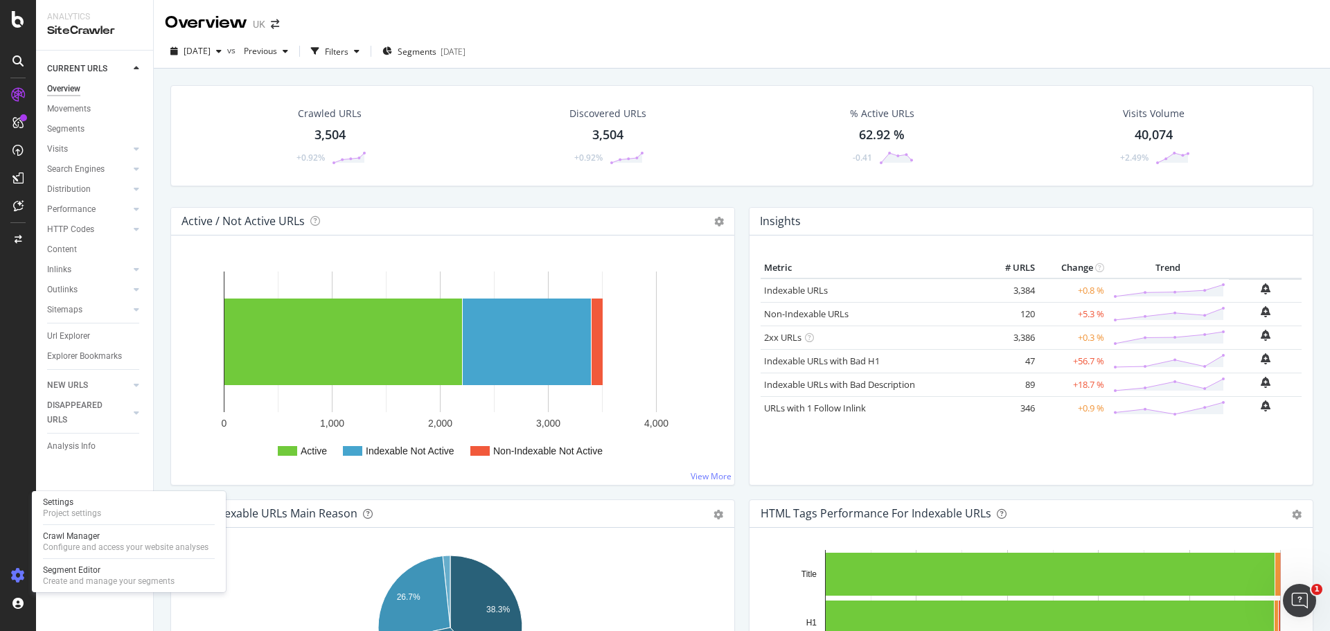
click at [15, 577] on icon at bounding box center [18, 576] width 14 height 14
click at [94, 532] on div "Crawl Manager" at bounding box center [126, 536] width 166 height 11
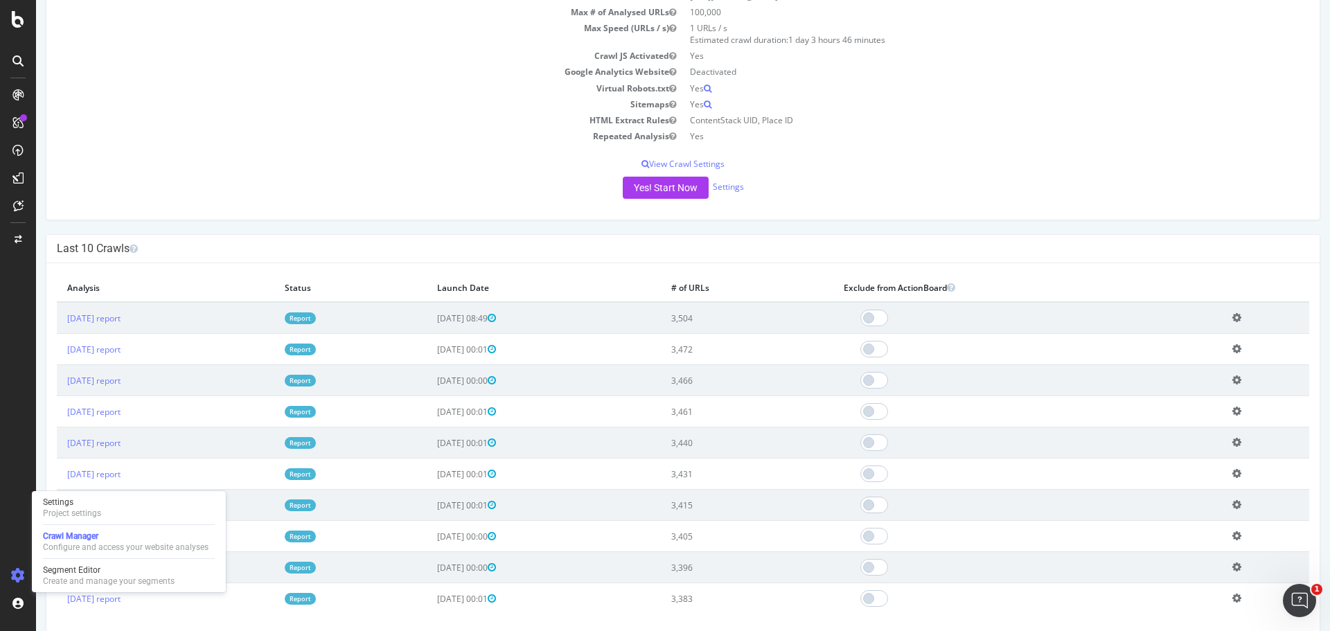
scroll to position [208, 0]
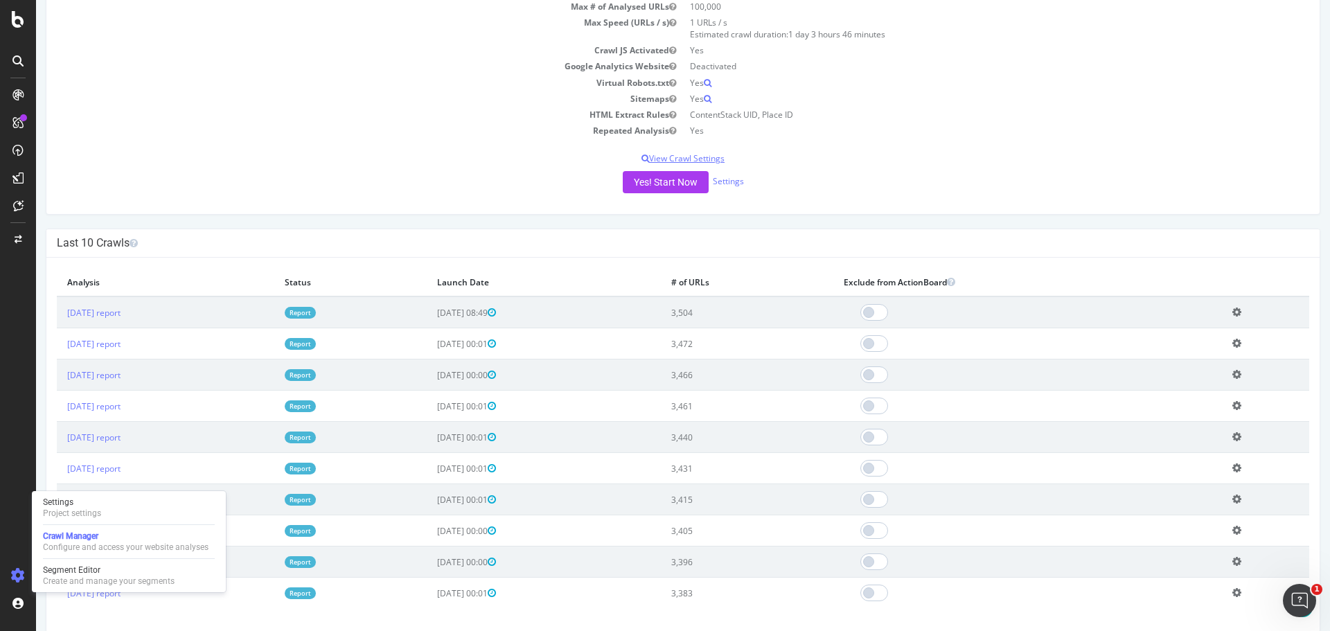
click at [410, 161] on p "View Crawl Settings" at bounding box center [683, 158] width 1253 height 12
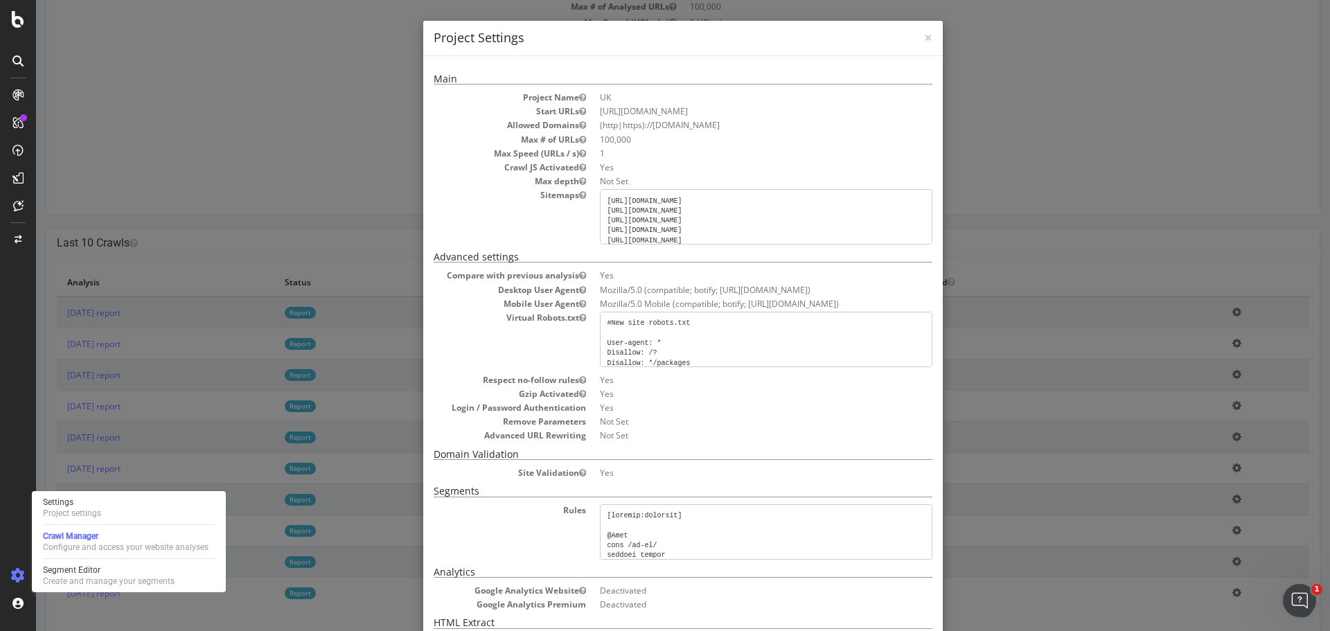
click at [1122, 82] on div "× Close Project Settings Main Project Name UK Start URLs https://www.golfbreaks…" at bounding box center [683, 315] width 1294 height 631
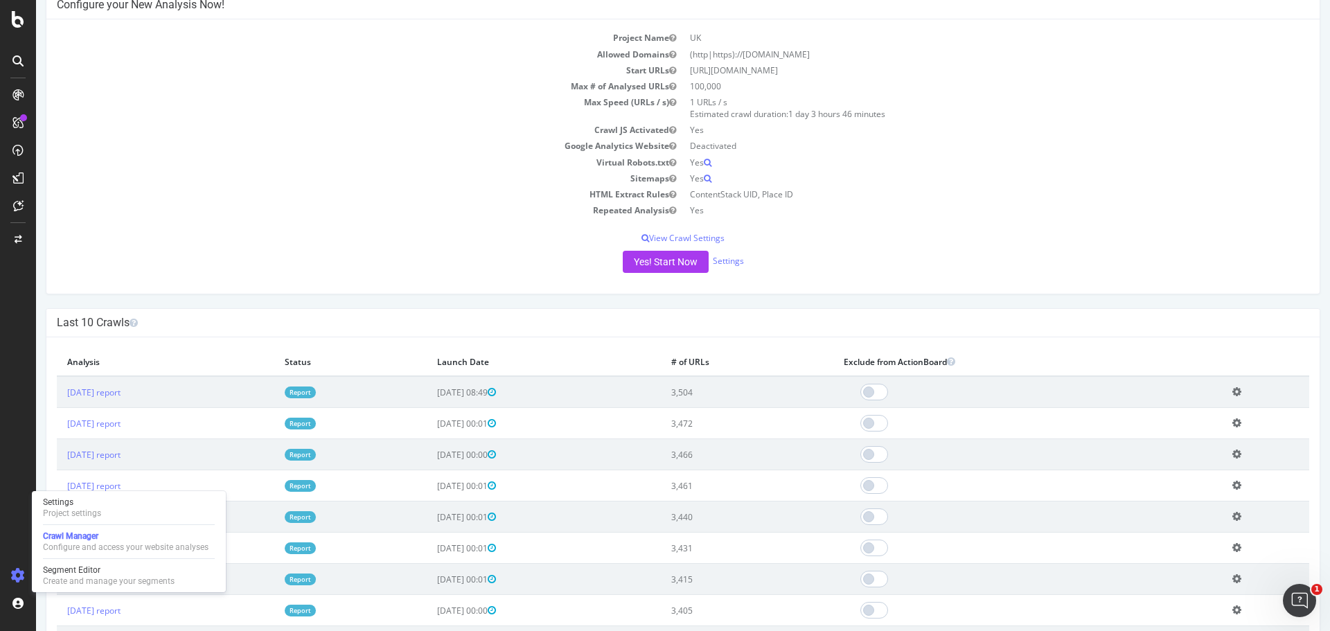
scroll to position [0, 0]
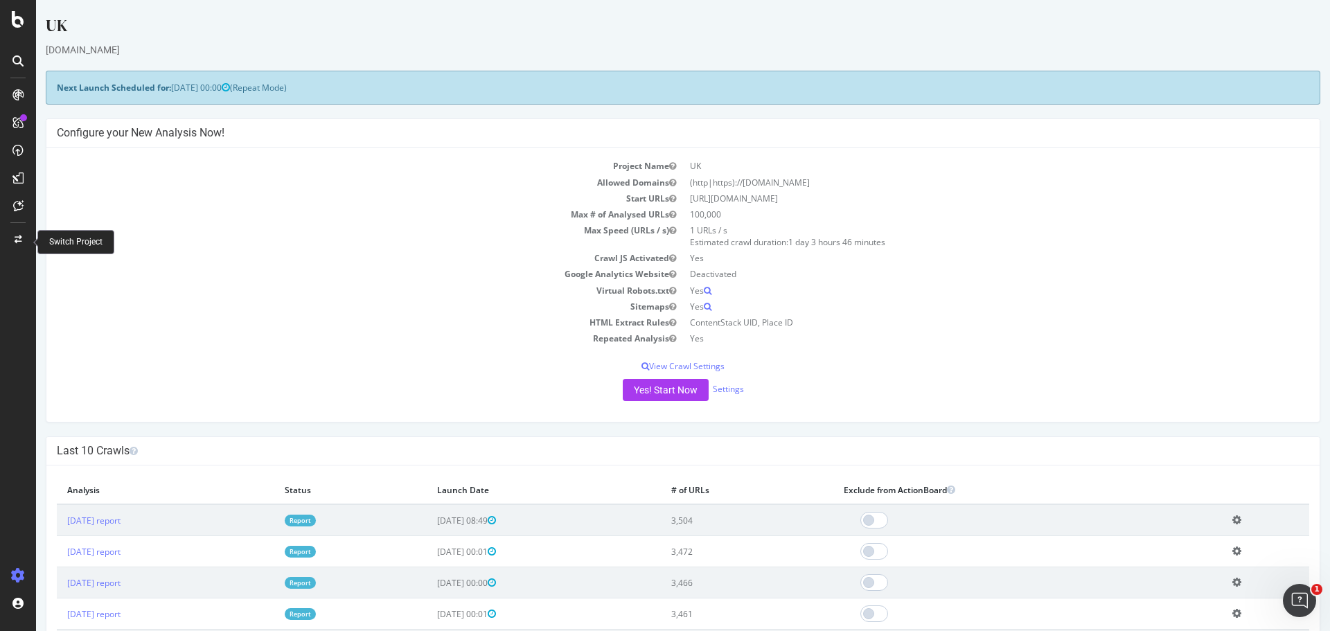
click at [15, 245] on div at bounding box center [17, 240] width 33 height 22
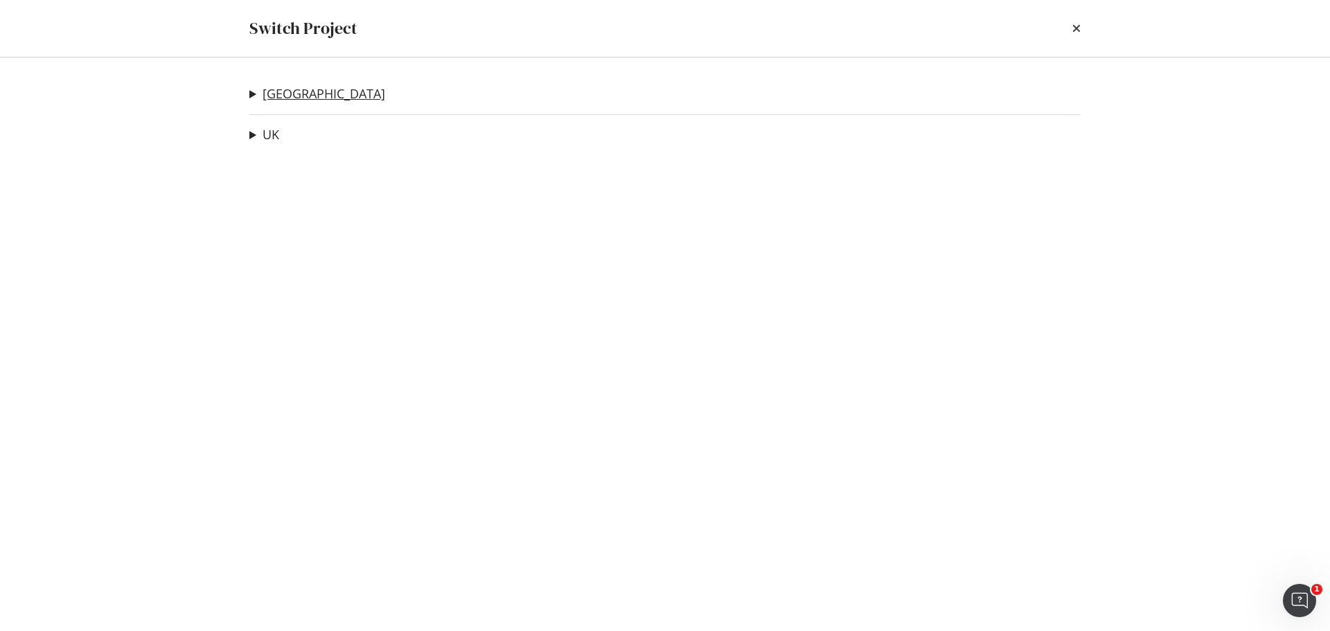
click at [279, 91] on link "[GEOGRAPHIC_DATA]" at bounding box center [324, 94] width 123 height 15
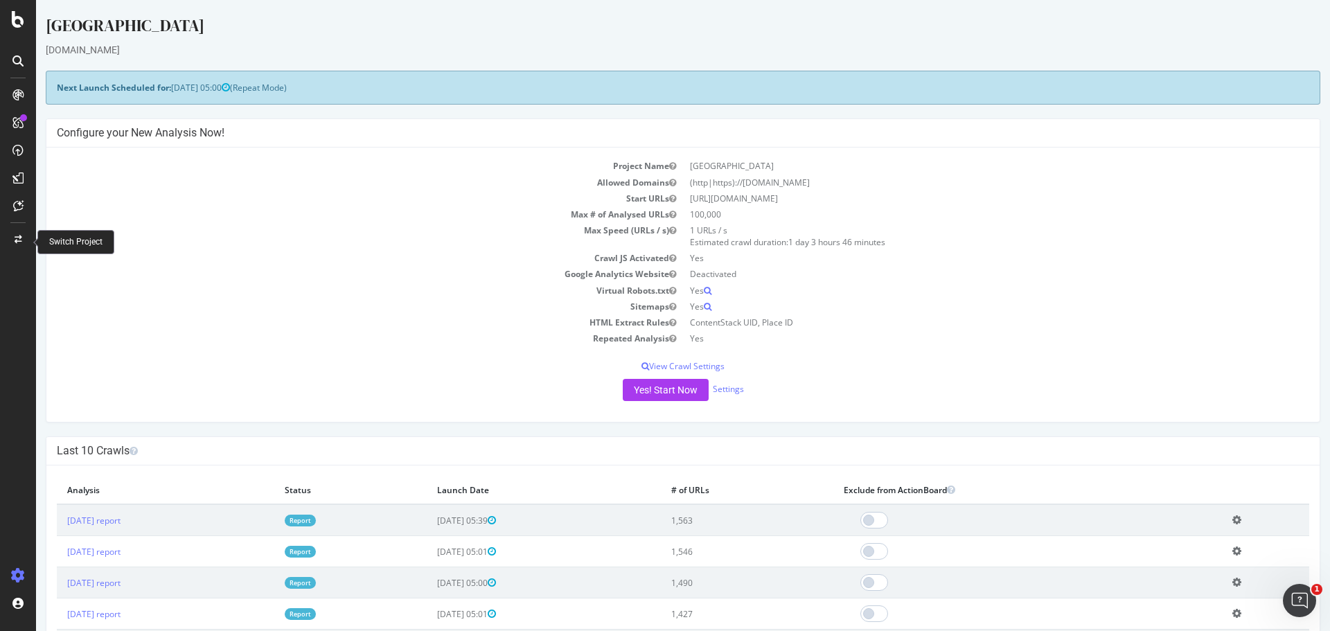
click at [24, 238] on div at bounding box center [17, 240] width 33 height 22
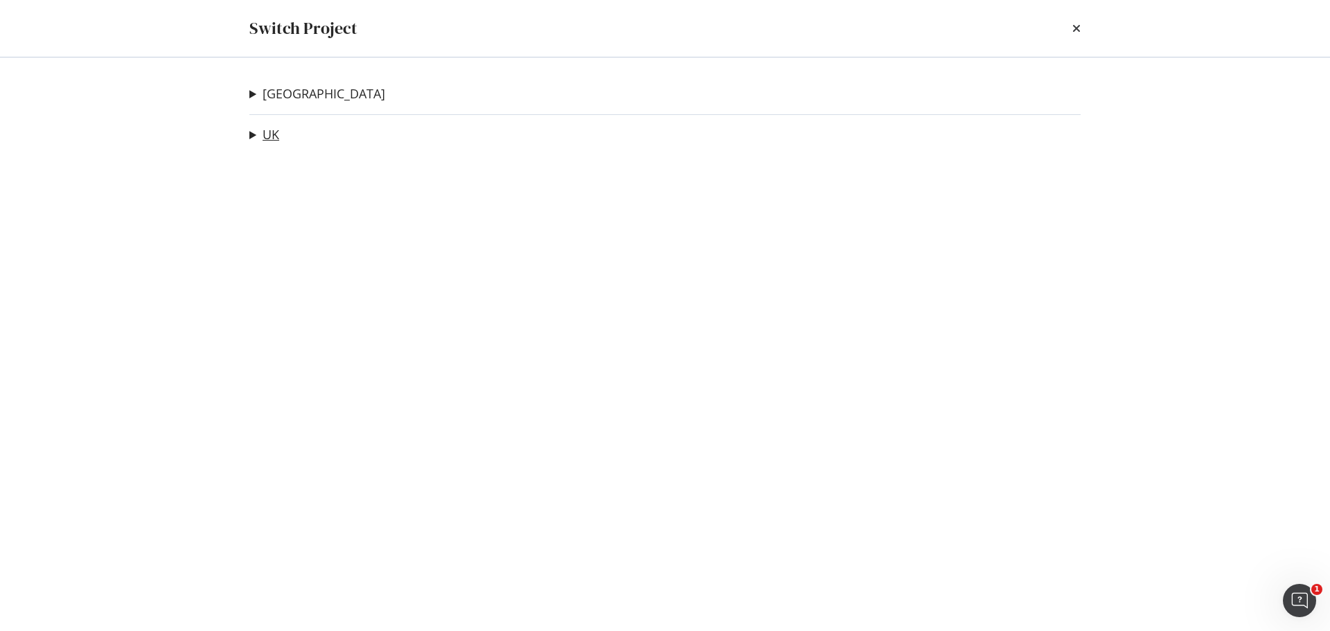
click at [276, 127] on link "UK" at bounding box center [271, 134] width 17 height 15
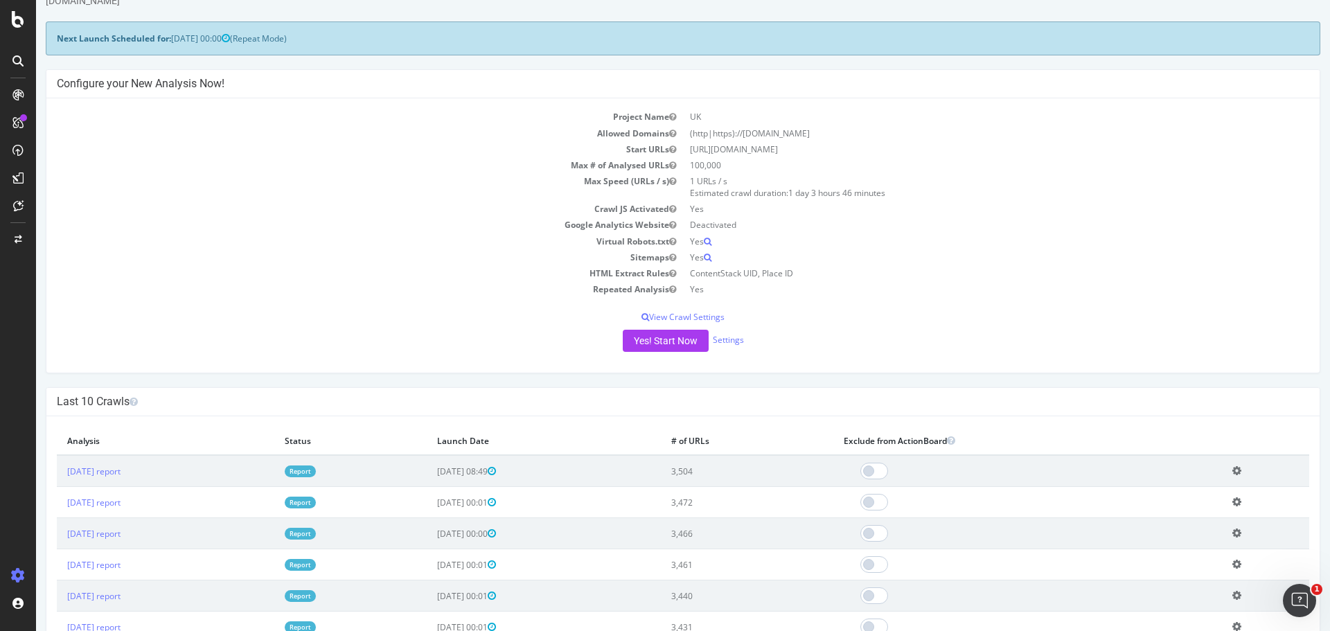
scroll to position [69, 0]
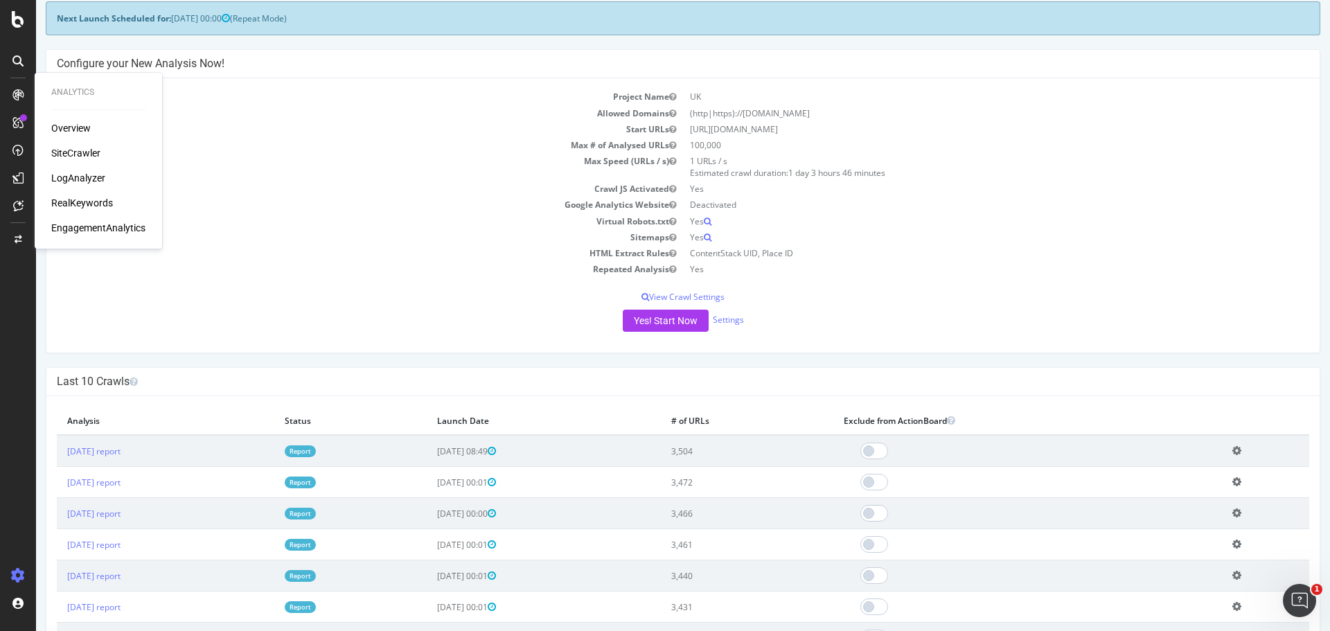
click at [84, 152] on div "SiteCrawler" at bounding box center [75, 153] width 49 height 14
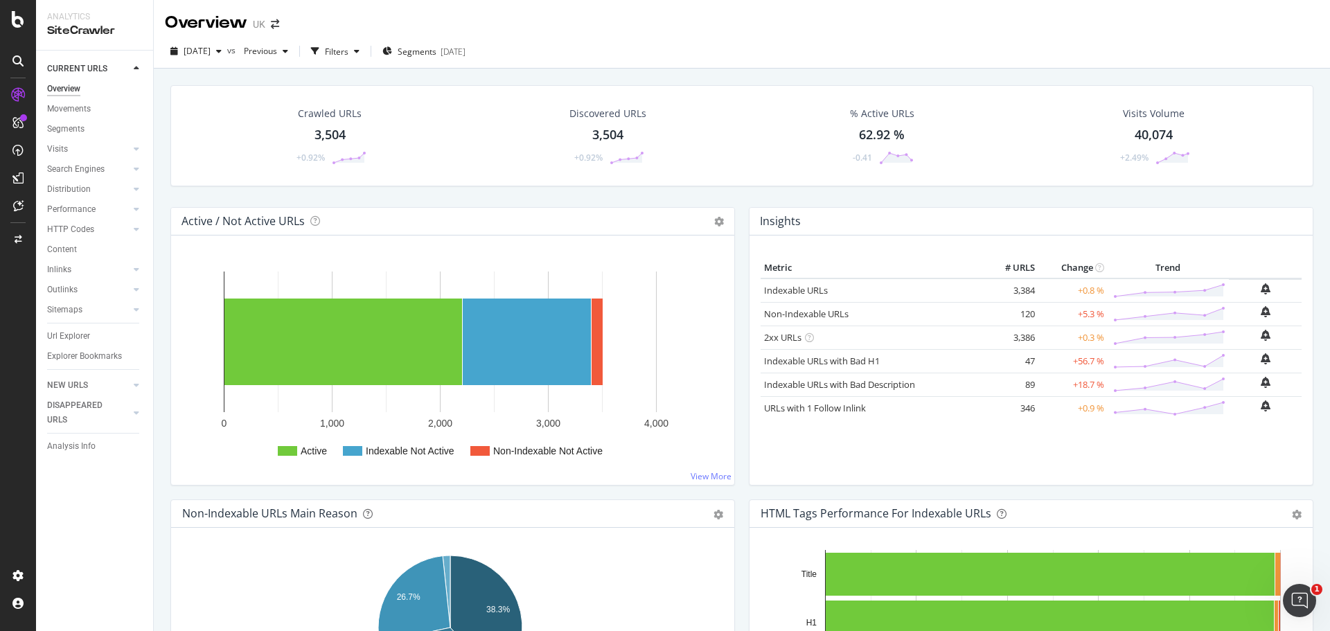
drag, startPoint x: 52, startPoint y: 337, endPoint x: 986, endPoint y: 372, distance: 934.5
click at [52, 337] on div "Url Explorer" at bounding box center [68, 336] width 43 height 15
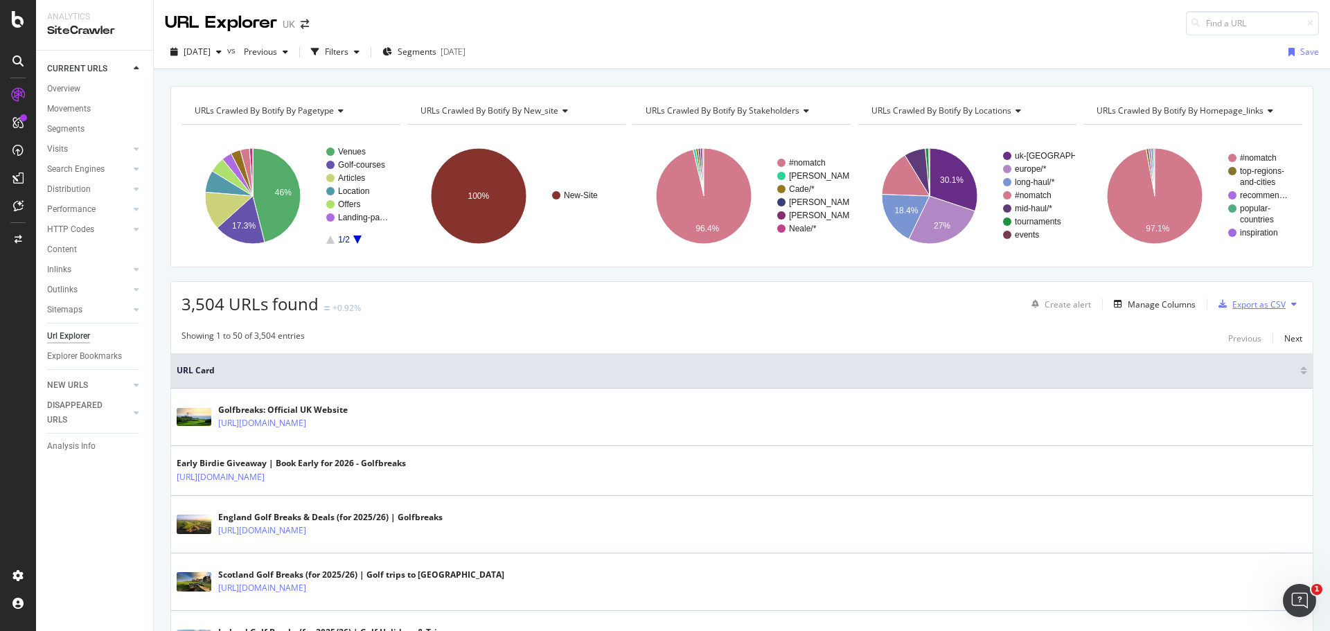
click at [1250, 306] on div "Export as CSV" at bounding box center [1258, 305] width 53 height 12
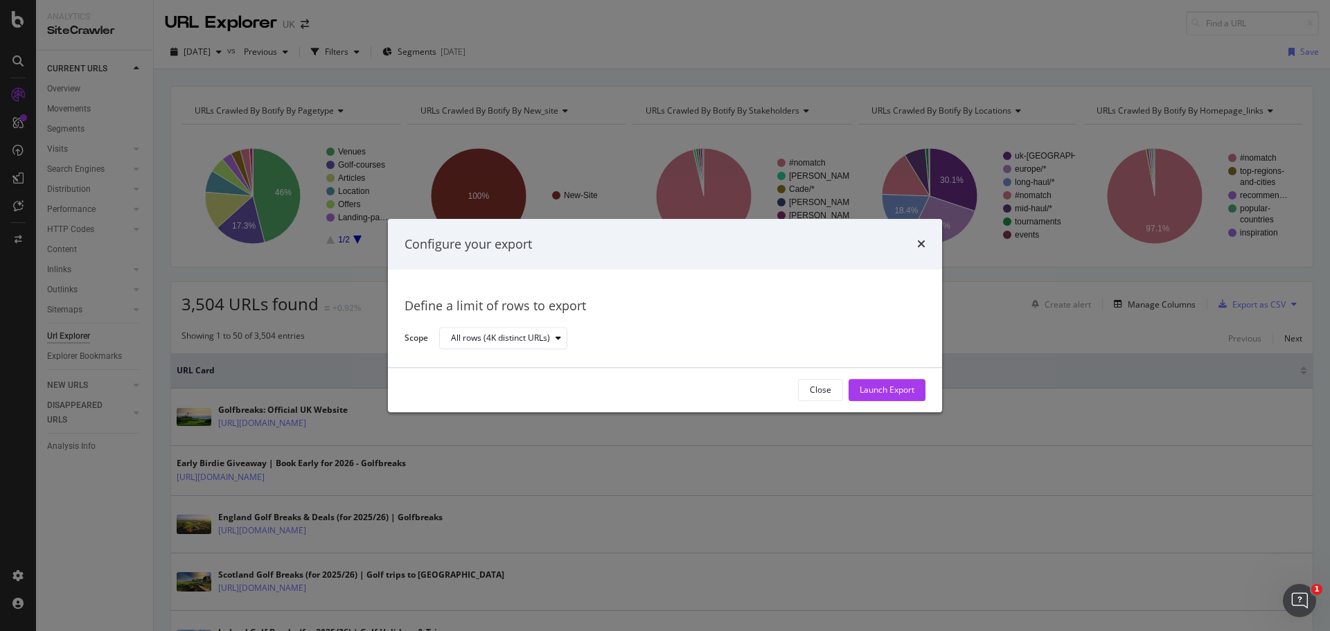
click at [904, 385] on div "Launch Export" at bounding box center [887, 390] width 55 height 12
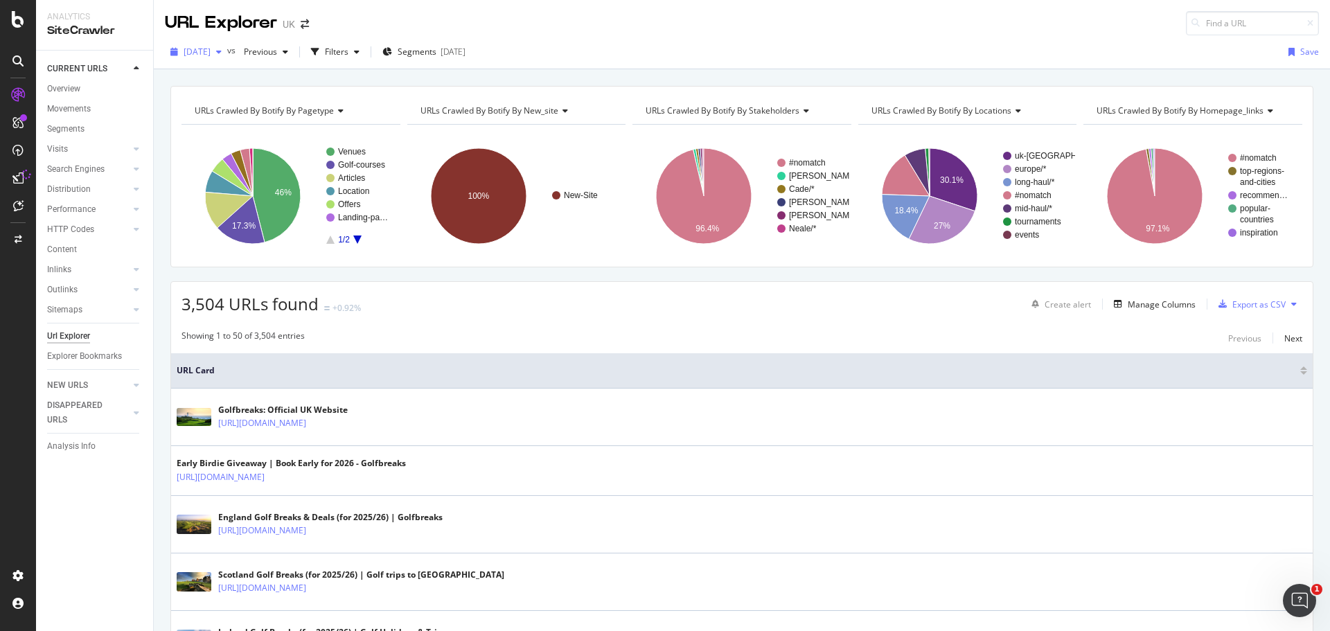
click at [222, 53] on icon "button" at bounding box center [219, 52] width 6 height 8
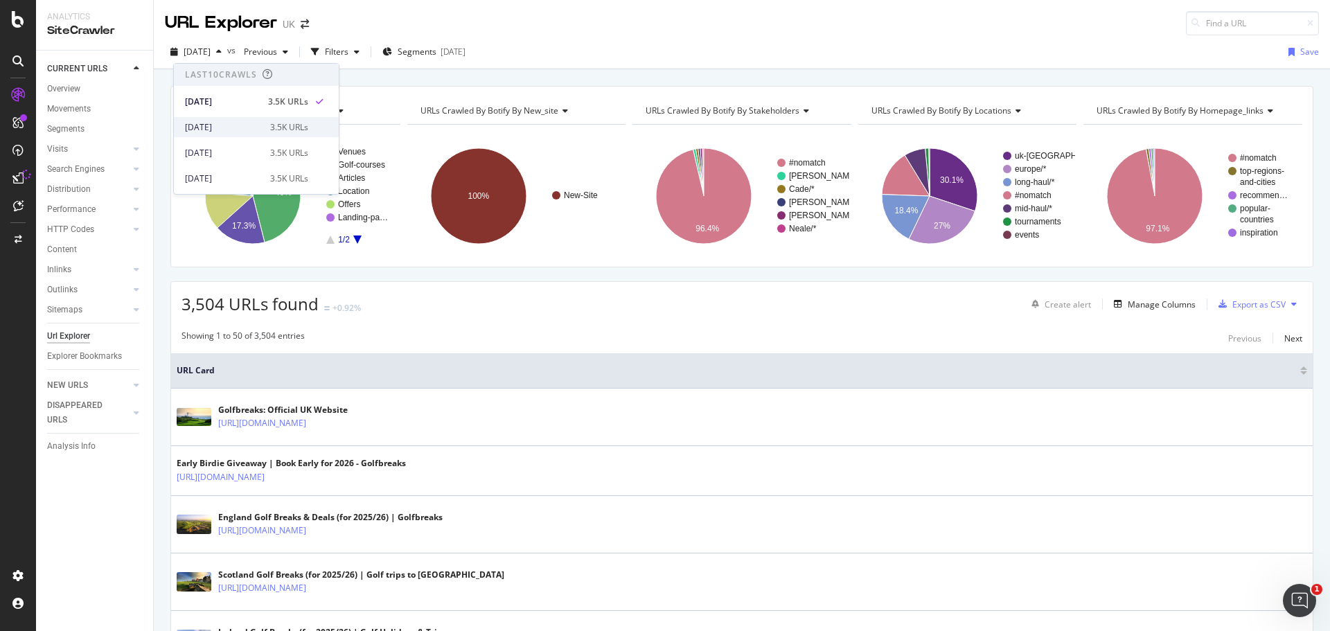
click at [232, 127] on div "2025 Sep. 27th" at bounding box center [223, 127] width 77 height 12
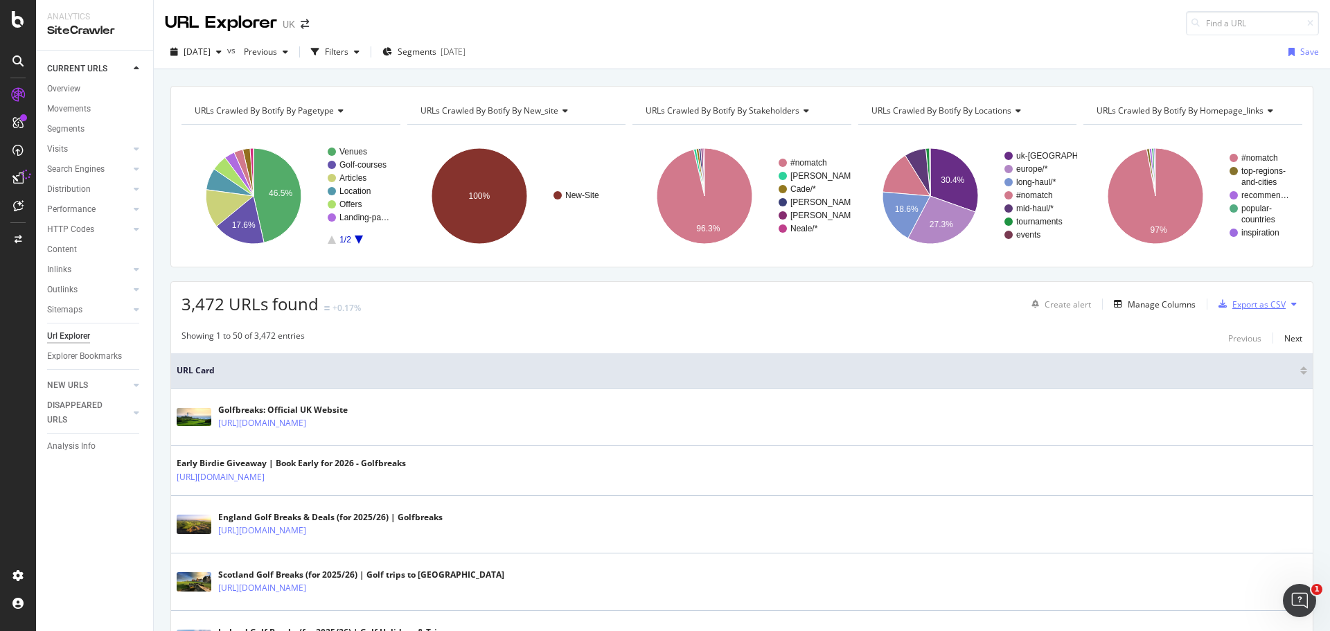
click at [1250, 304] on div "Export as CSV" at bounding box center [1258, 305] width 53 height 12
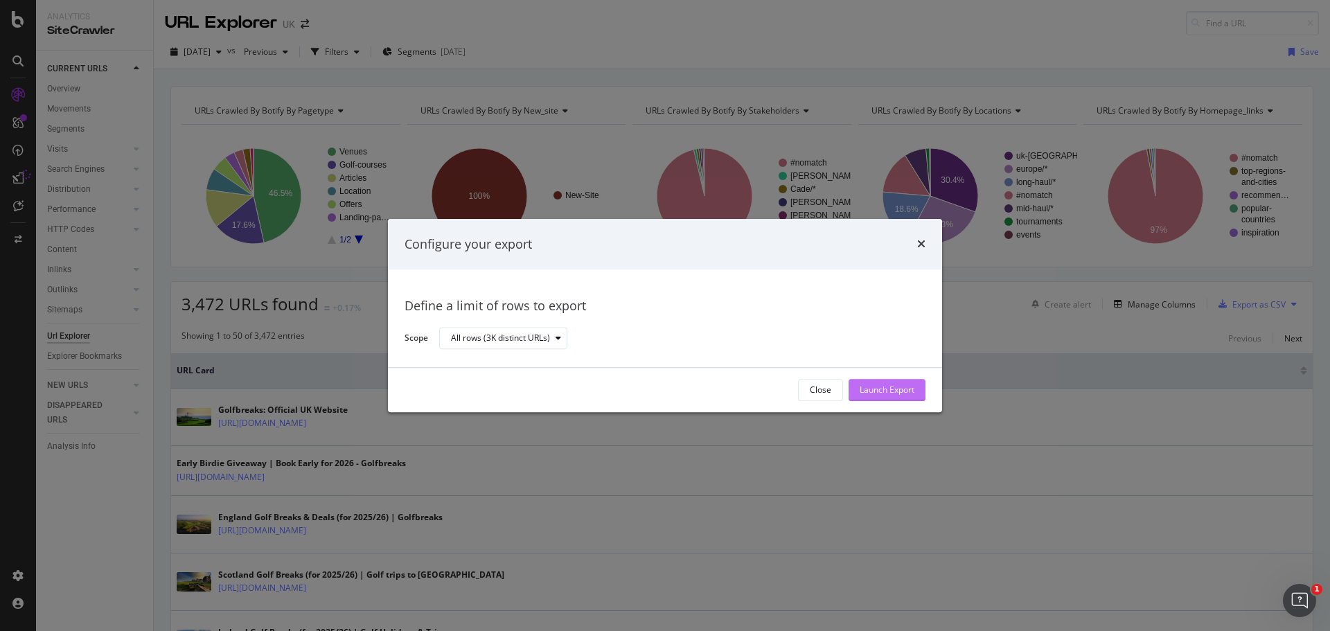
click at [883, 392] on div "Launch Export" at bounding box center [887, 390] width 55 height 12
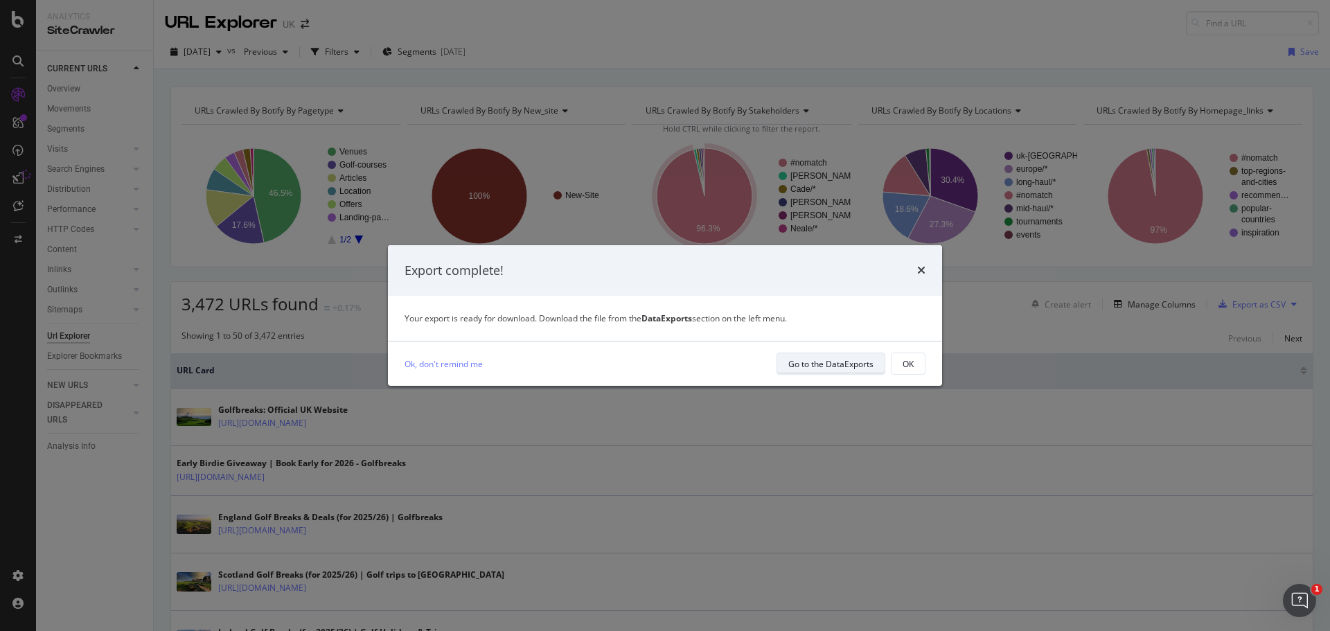
click at [846, 360] on div "Go to the DataExports" at bounding box center [830, 364] width 85 height 12
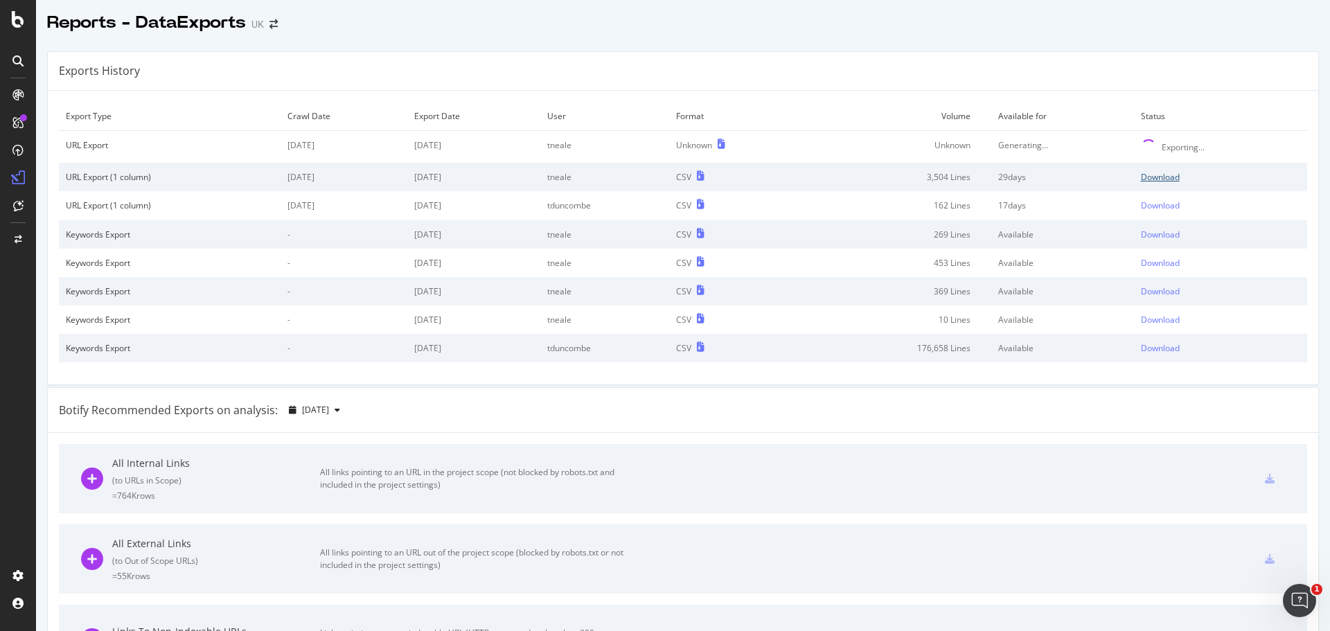
click at [1143, 180] on div "Download" at bounding box center [1160, 177] width 39 height 12
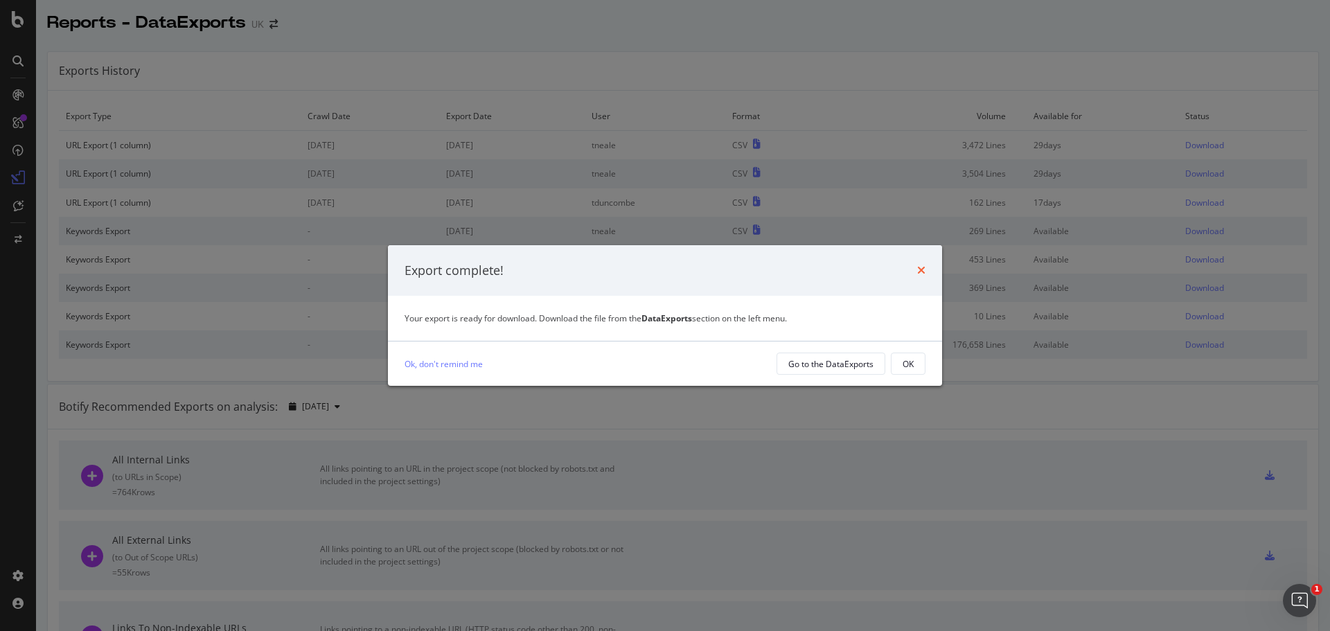
drag, startPoint x: 1143, startPoint y: 180, endPoint x: 921, endPoint y: 268, distance: 238.5
click at [921, 268] on icon "times" at bounding box center [921, 270] width 8 height 11
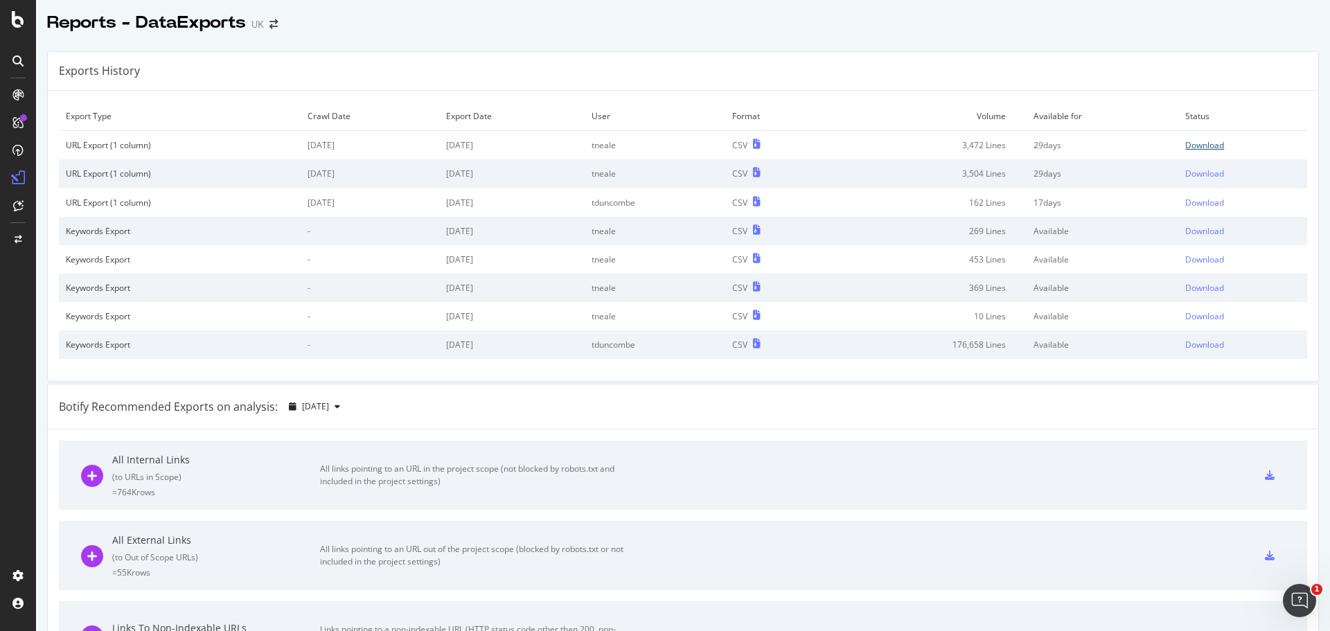
click at [1195, 142] on div "Download" at bounding box center [1204, 145] width 39 height 12
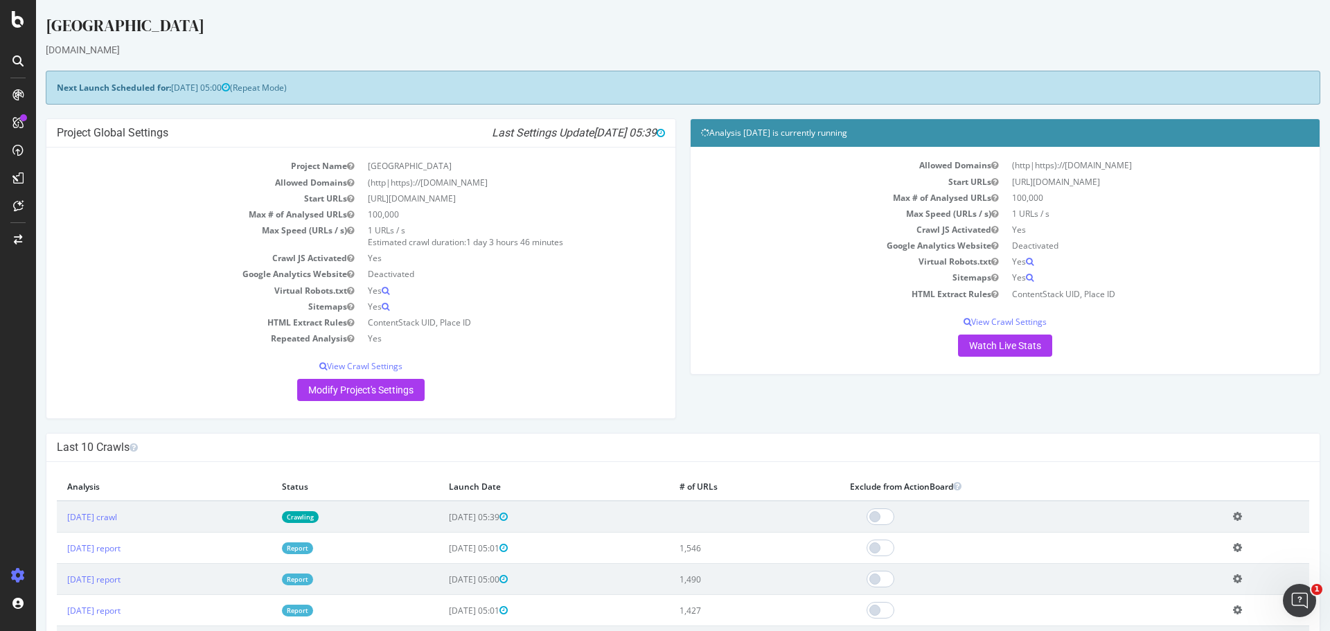
drag, startPoint x: 748, startPoint y: 465, endPoint x: 734, endPoint y: 458, distance: 16.1
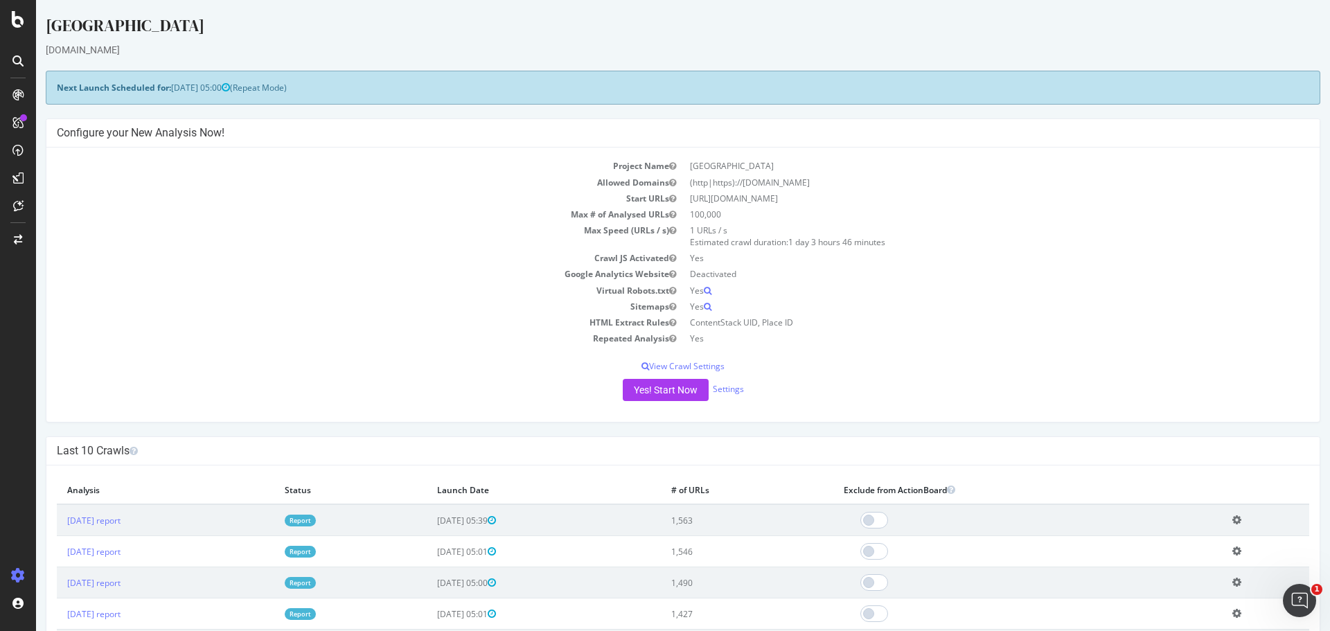
click at [121, 513] on td "[DATE] report" at bounding box center [166, 520] width 218 height 32
click at [118, 523] on link "[DATE] report" at bounding box center [93, 521] width 53 height 12
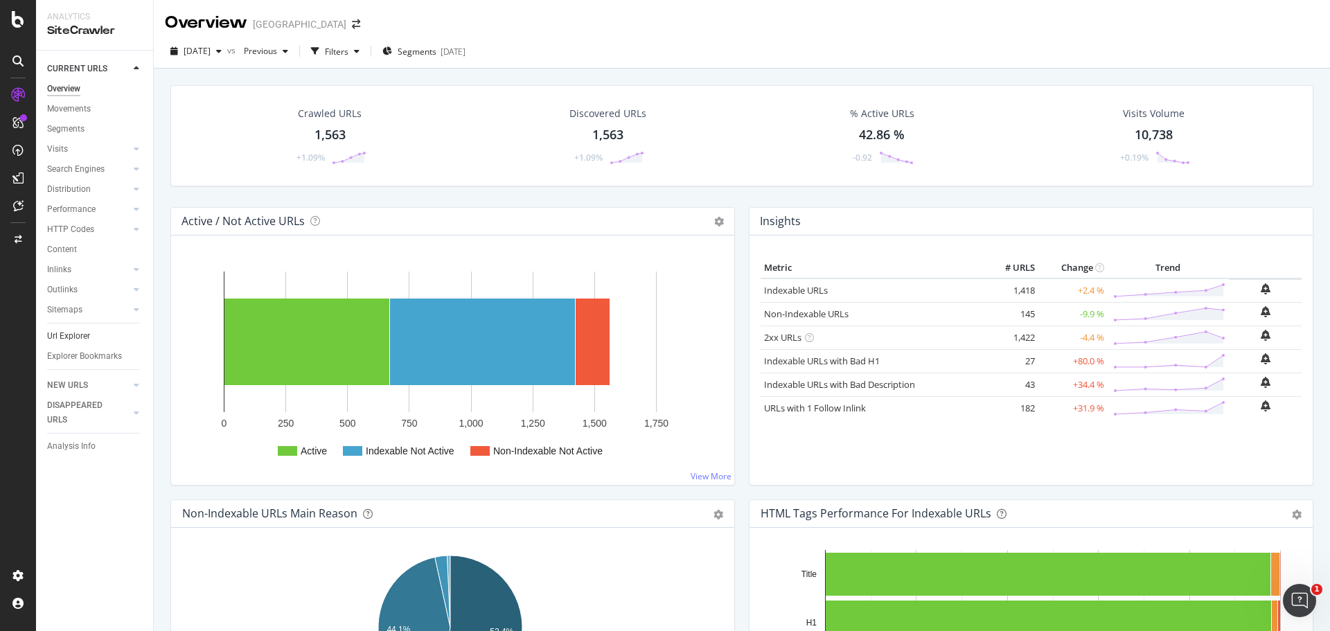
click at [94, 339] on link "Url Explorer" at bounding box center [95, 336] width 96 height 15
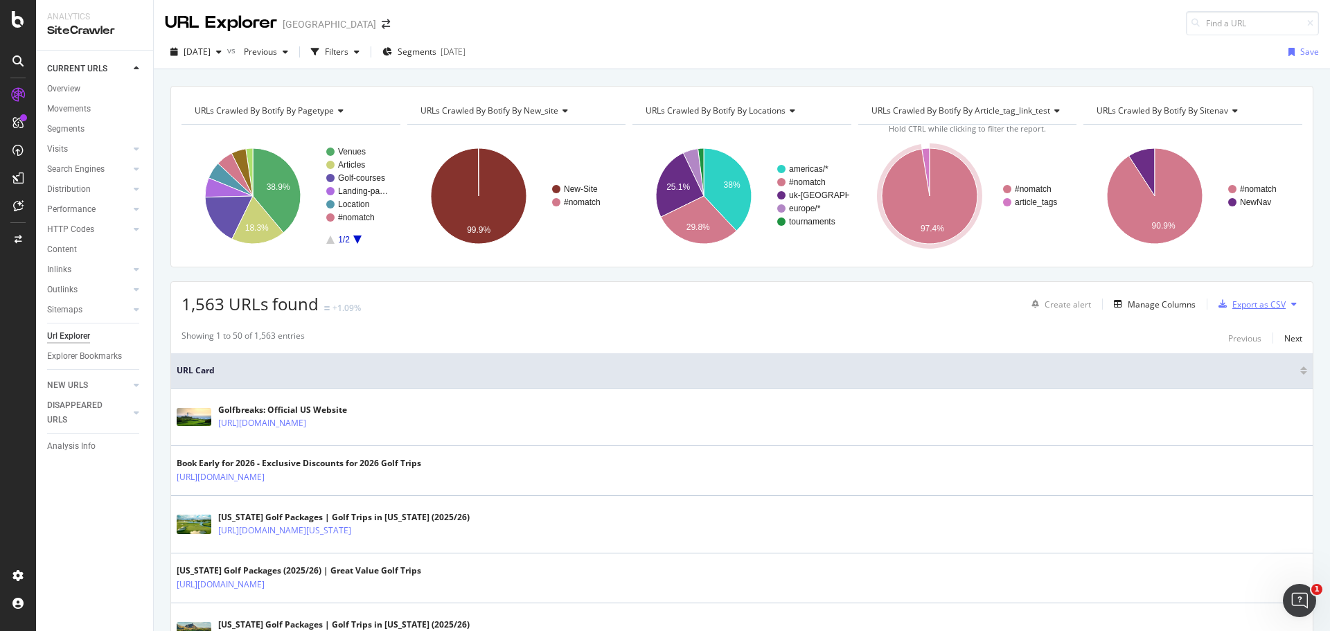
click at [1255, 301] on div "Export as CSV" at bounding box center [1258, 305] width 53 height 12
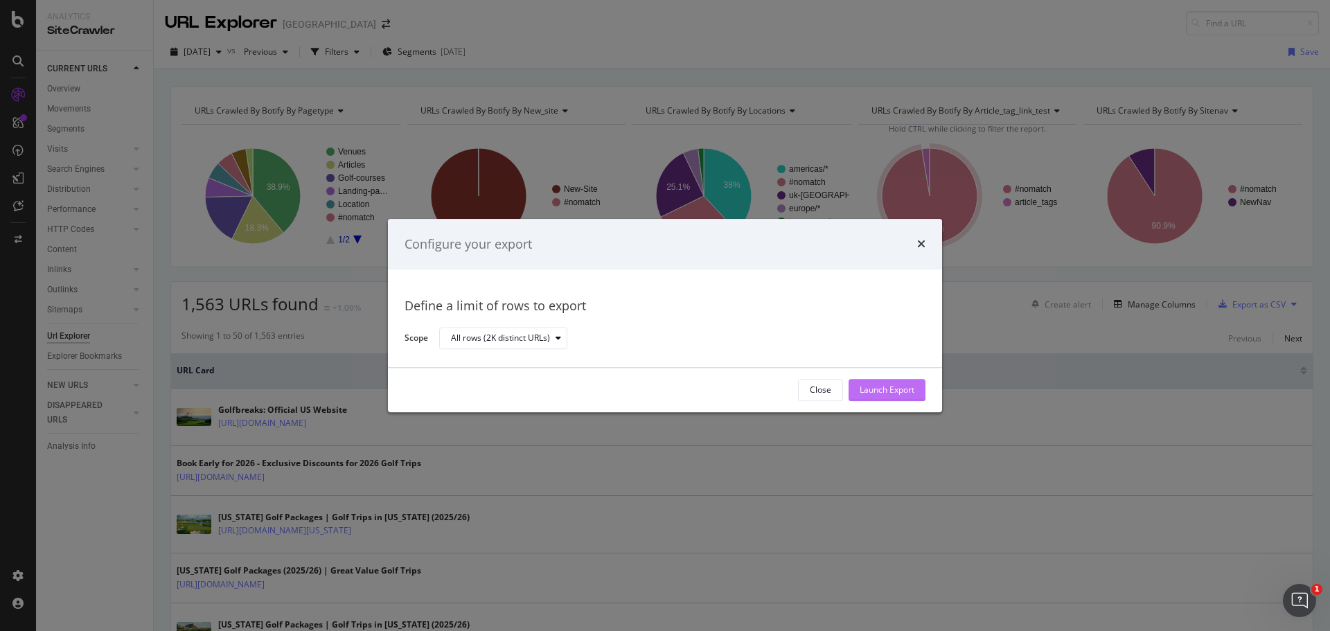
click at [899, 391] on div "Launch Export" at bounding box center [887, 390] width 55 height 12
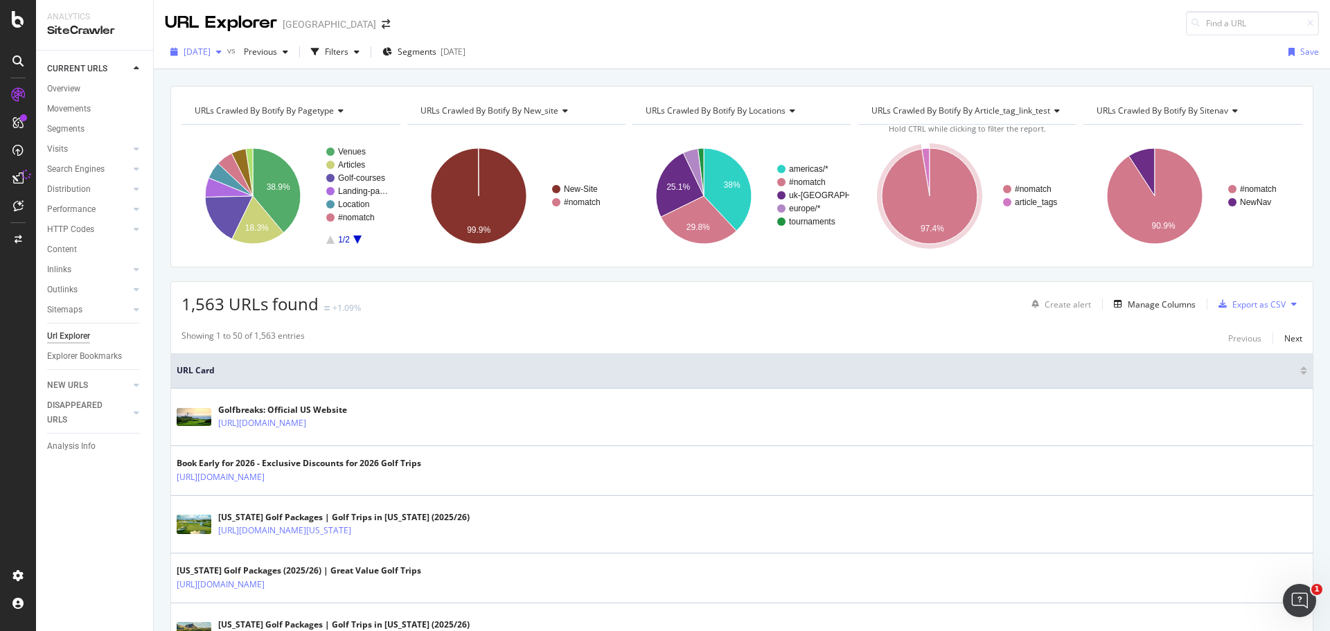
click at [211, 50] on span "[DATE]" at bounding box center [197, 52] width 27 height 12
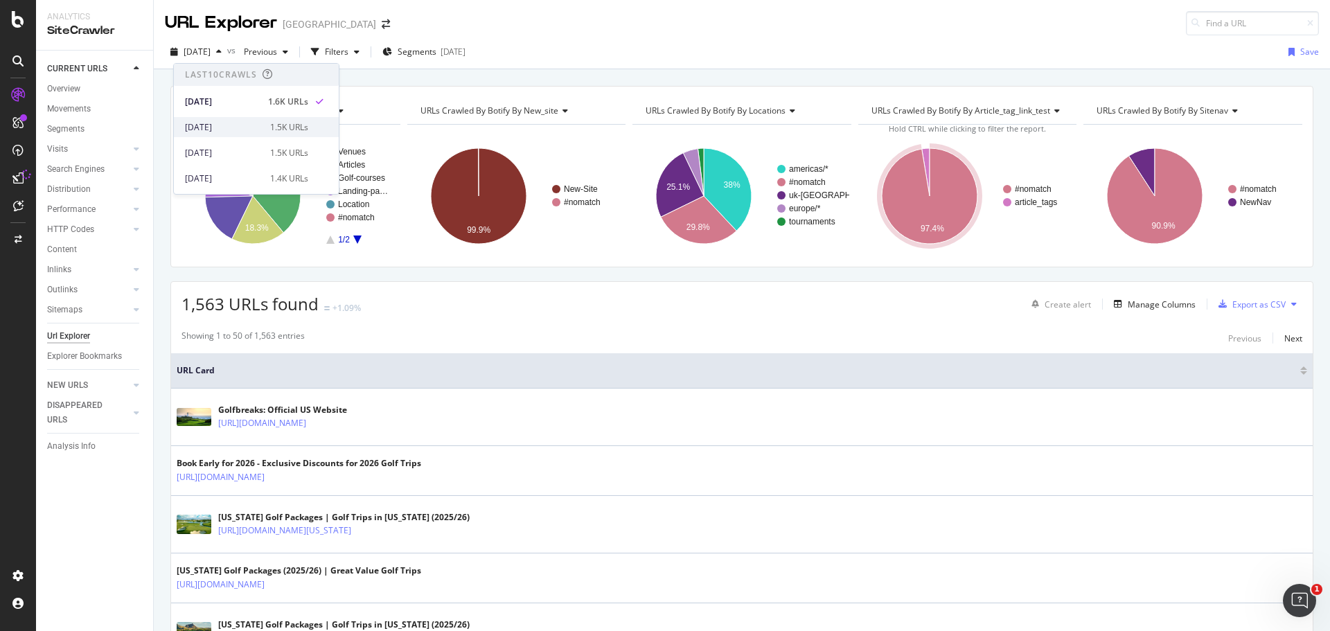
click at [239, 131] on div "2025 Sep. 28th" at bounding box center [223, 127] width 77 height 12
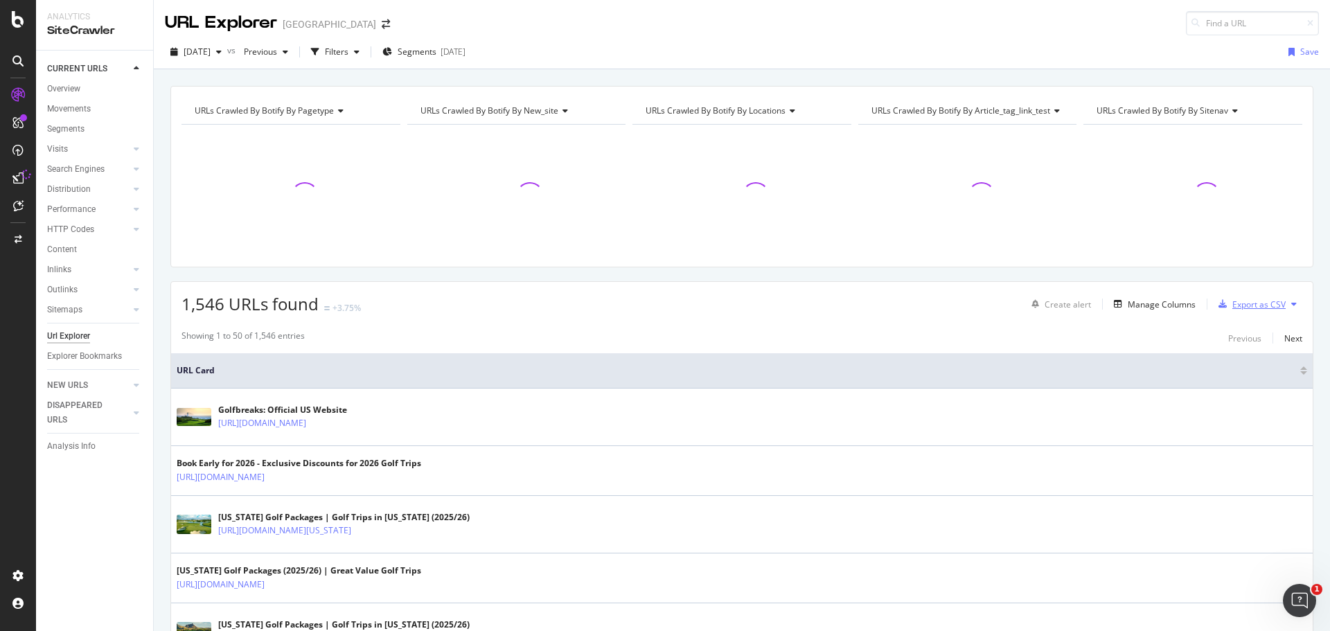
click at [1252, 307] on div "Export as CSV" at bounding box center [1258, 305] width 53 height 12
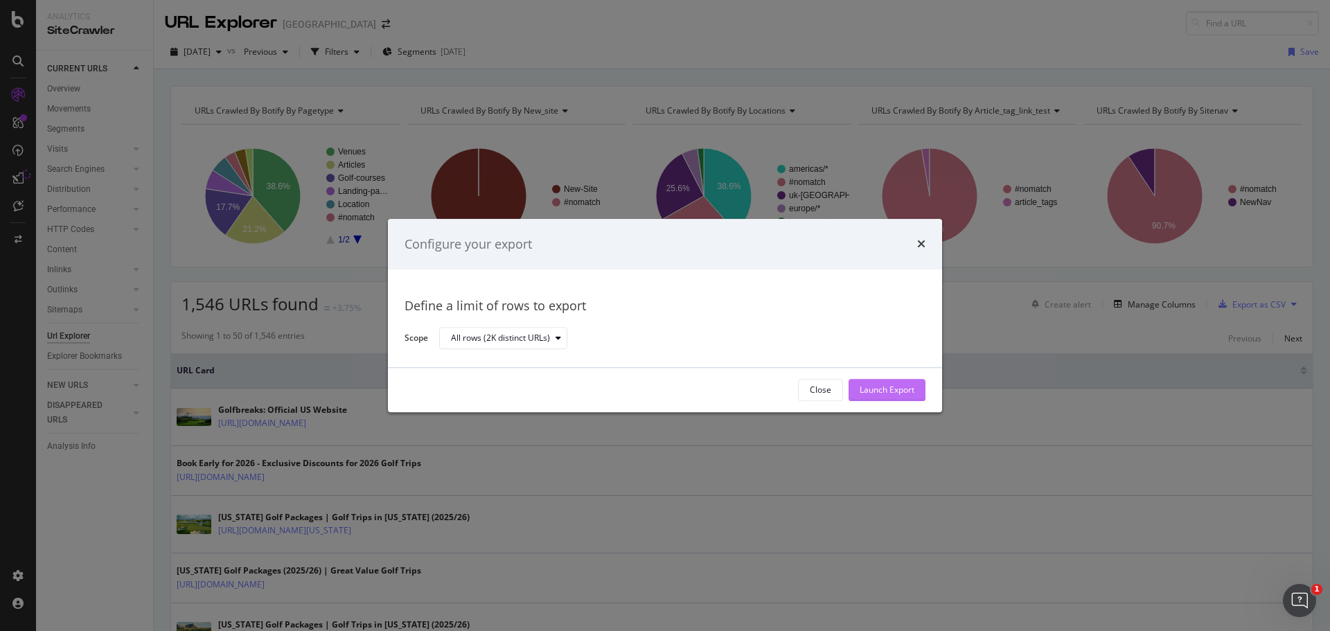
click at [896, 390] on div "Launch Export" at bounding box center [887, 390] width 55 height 12
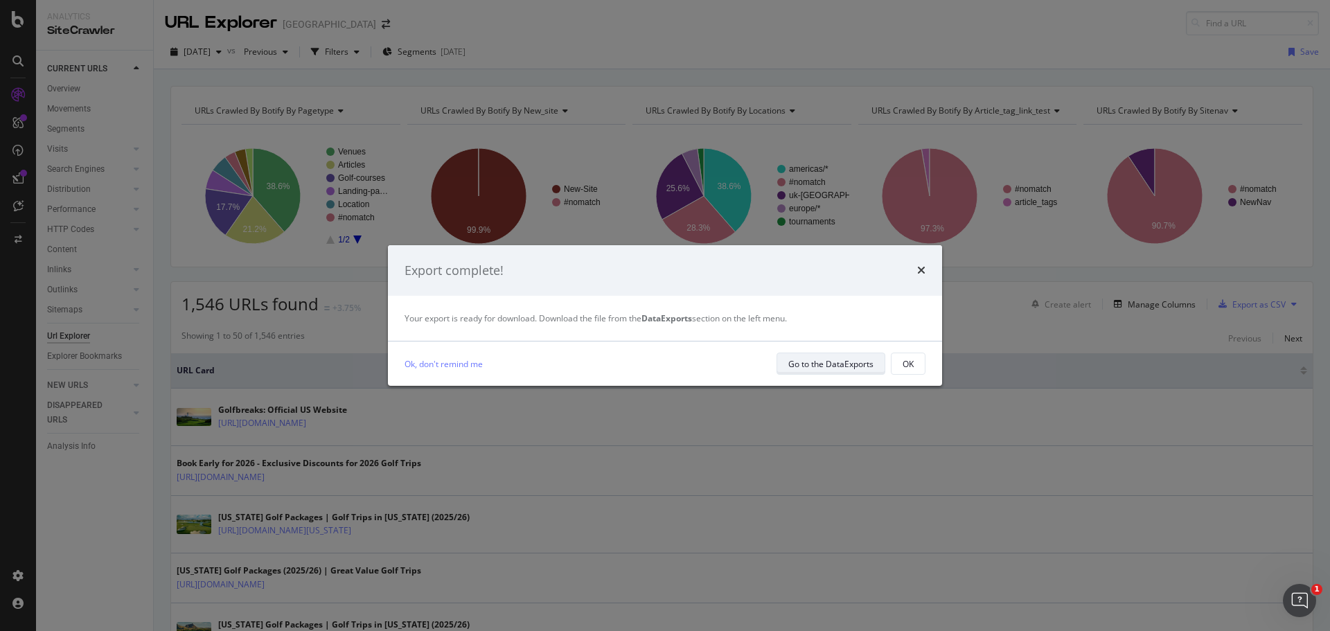
click at [838, 361] on div "Go to the DataExports" at bounding box center [830, 364] width 85 height 12
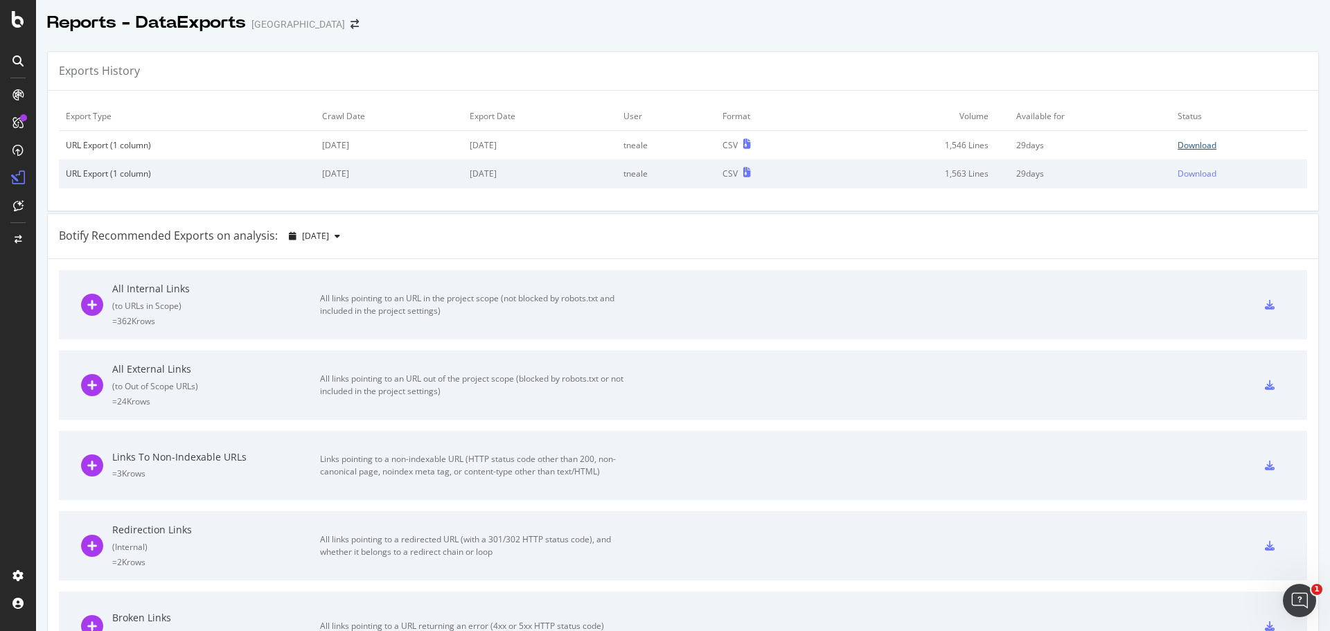
click at [1196, 144] on div "Download" at bounding box center [1197, 145] width 39 height 12
click at [1192, 172] on div "Download" at bounding box center [1197, 174] width 39 height 12
click at [351, 27] on icon "arrow-right-arrow-left" at bounding box center [355, 24] width 8 height 10
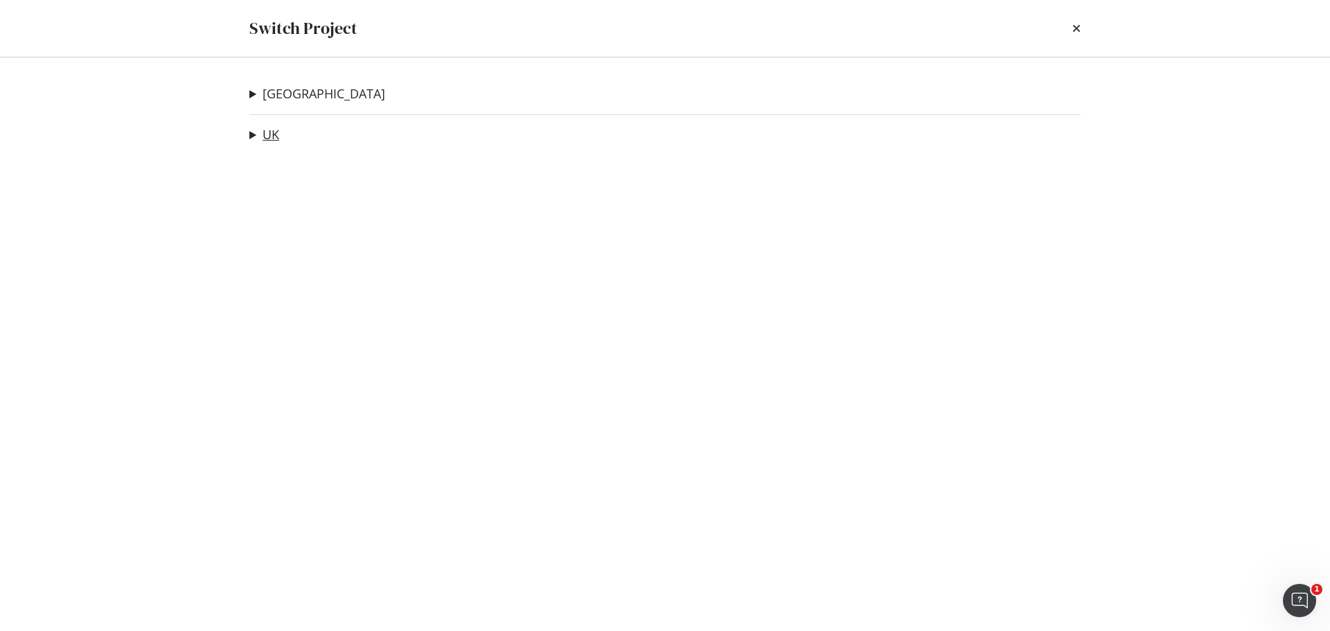
click at [272, 139] on link "UK" at bounding box center [271, 134] width 17 height 15
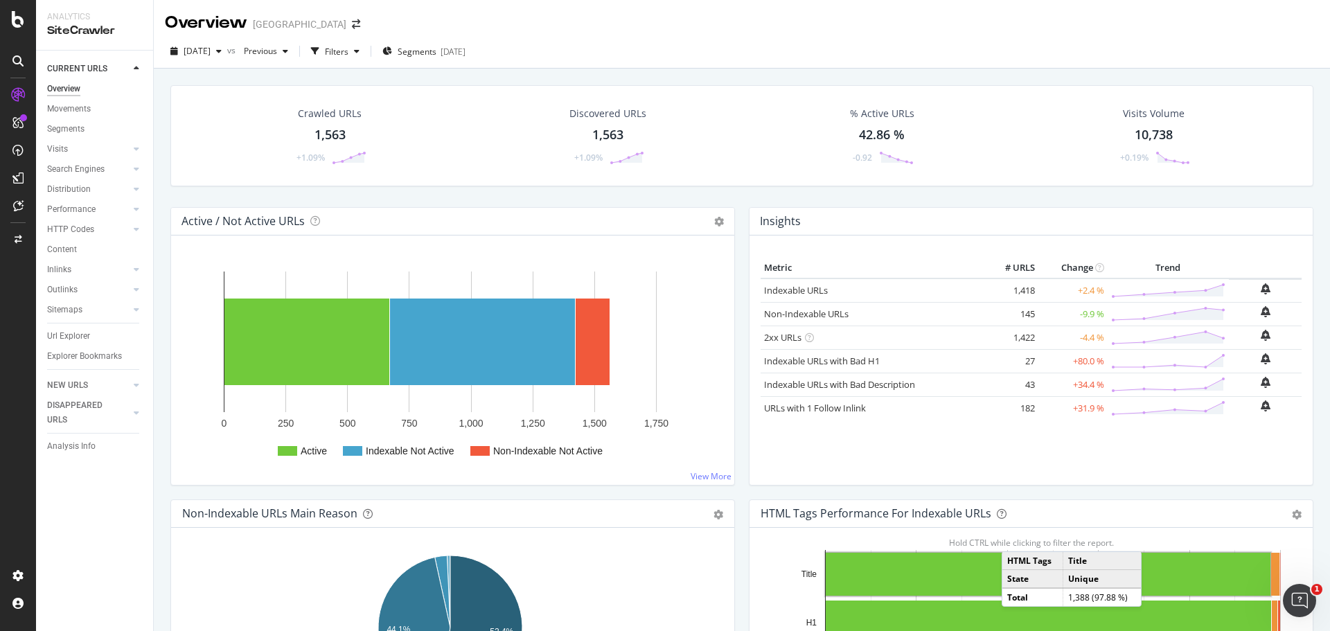
click at [1207, 500] on div "HTML Tags Performance for Indexable URLs Bar Bar (by Percentage) Table Export a…" at bounding box center [1031, 514] width 563 height 28
